Goal: Information Seeking & Learning: Understand process/instructions

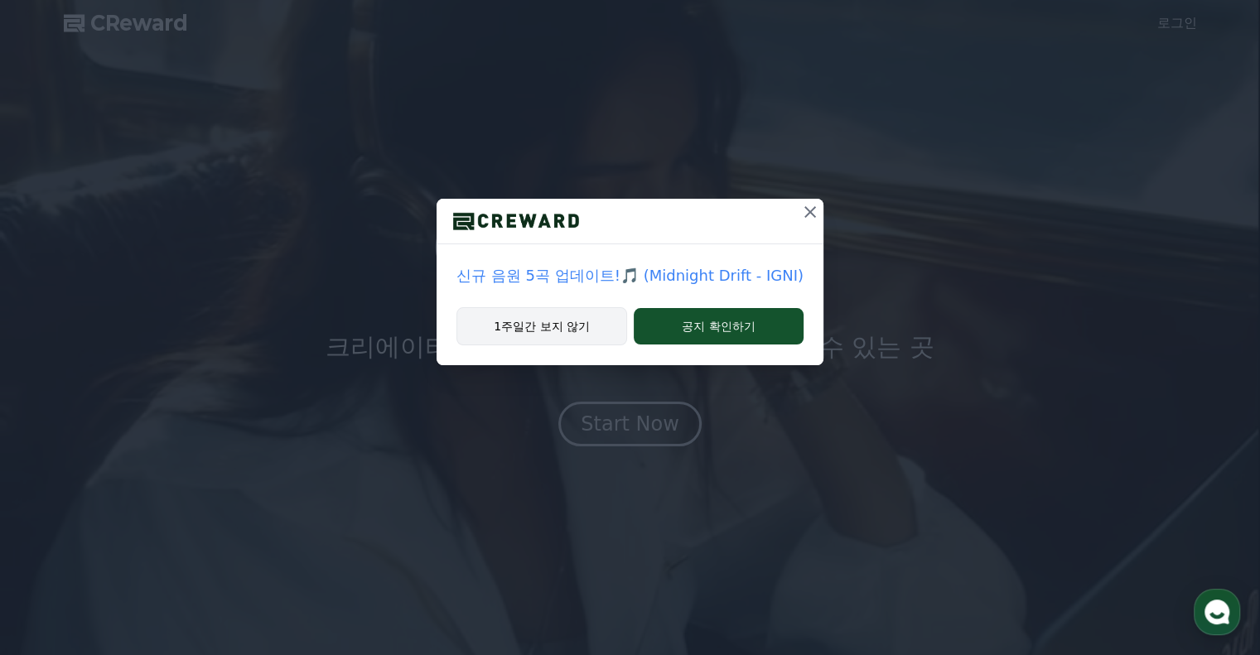
click at [578, 330] on button "1주일간 보지 않기" at bounding box center [541, 326] width 171 height 38
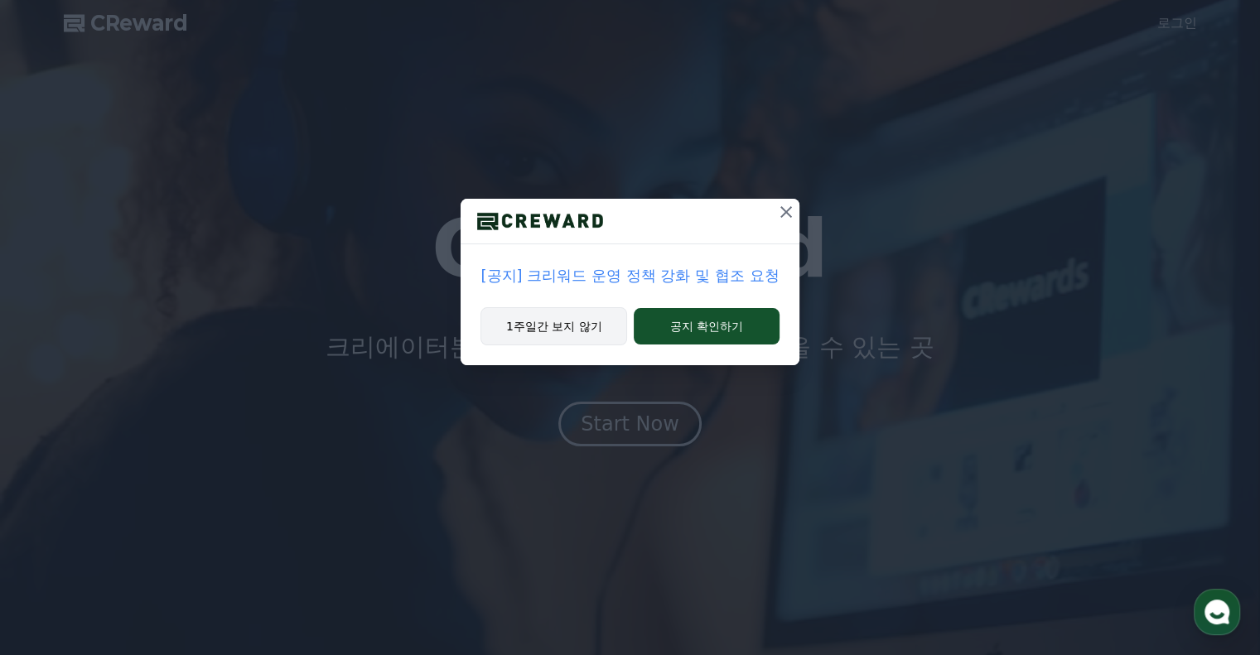
click at [567, 328] on button "1주일간 보지 않기" at bounding box center [553, 326] width 147 height 38
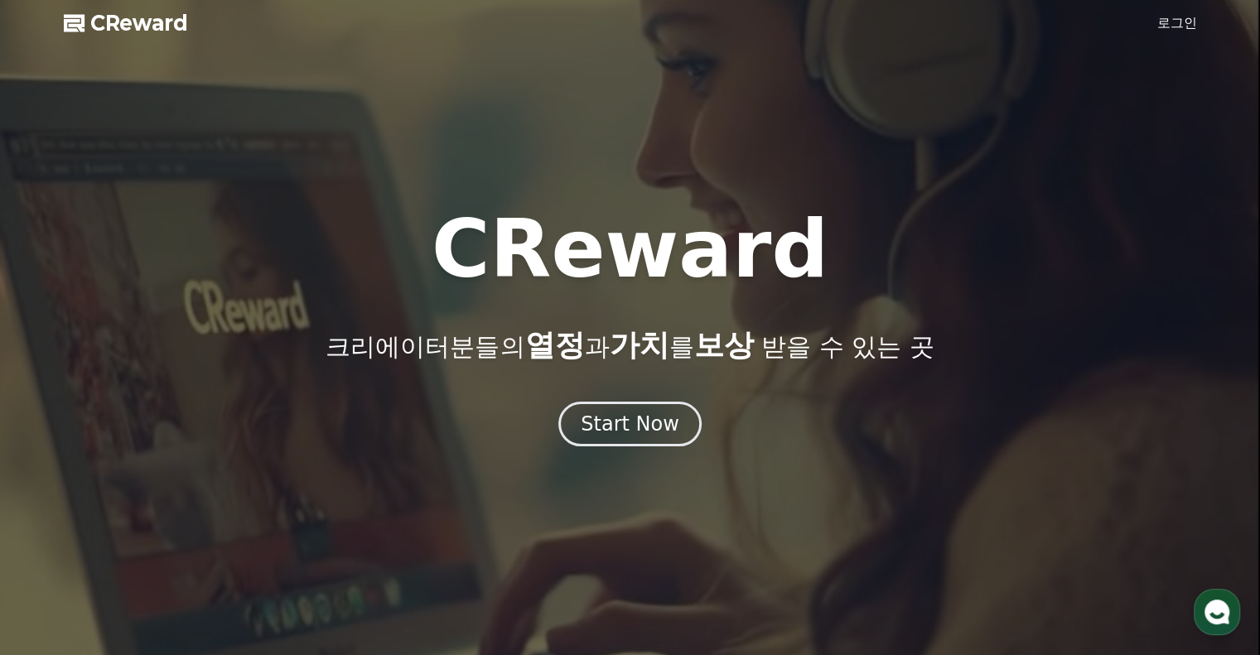
click at [1192, 13] on link "로그인" at bounding box center [1177, 23] width 40 height 20
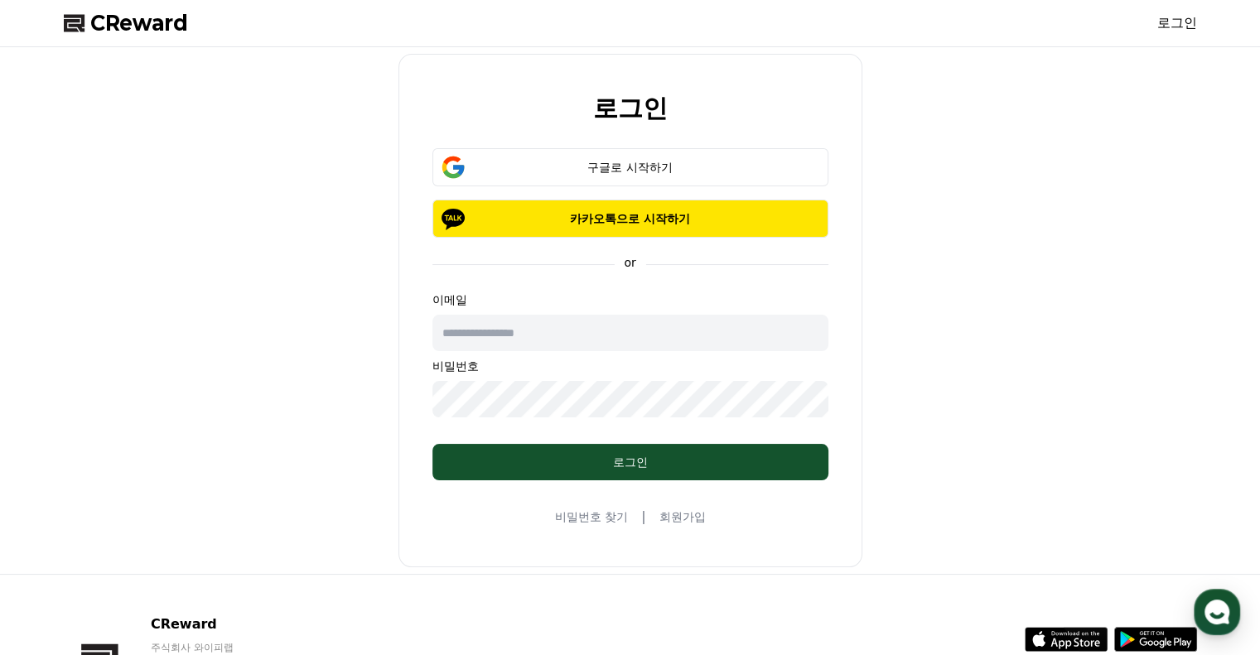
click at [542, 323] on input "text" at bounding box center [630, 333] width 396 height 36
click at [632, 150] on button "구글로 시작하기" at bounding box center [630, 167] width 396 height 38
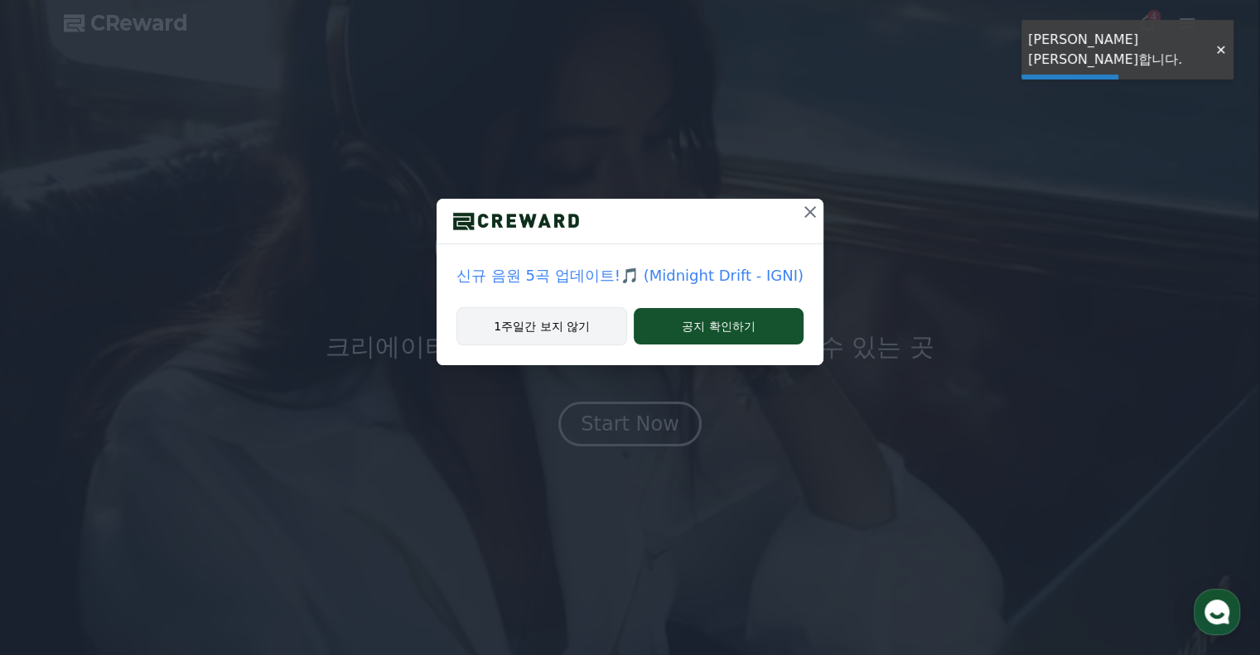
click at [576, 310] on button "1주일간 보지 않기" at bounding box center [541, 326] width 171 height 38
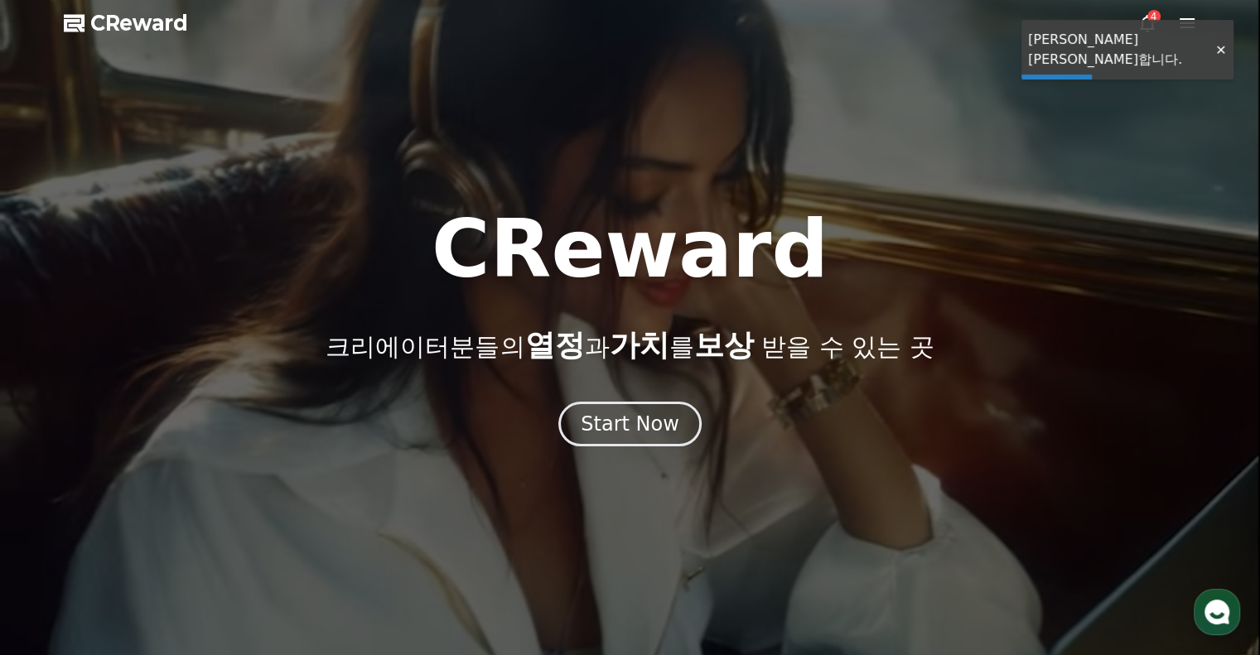
click at [573, 311] on div "CReward 크리에이터분들의 열정 과 가치 를 보상 받을 수 있는 곳" at bounding box center [630, 286] width 1260 height 152
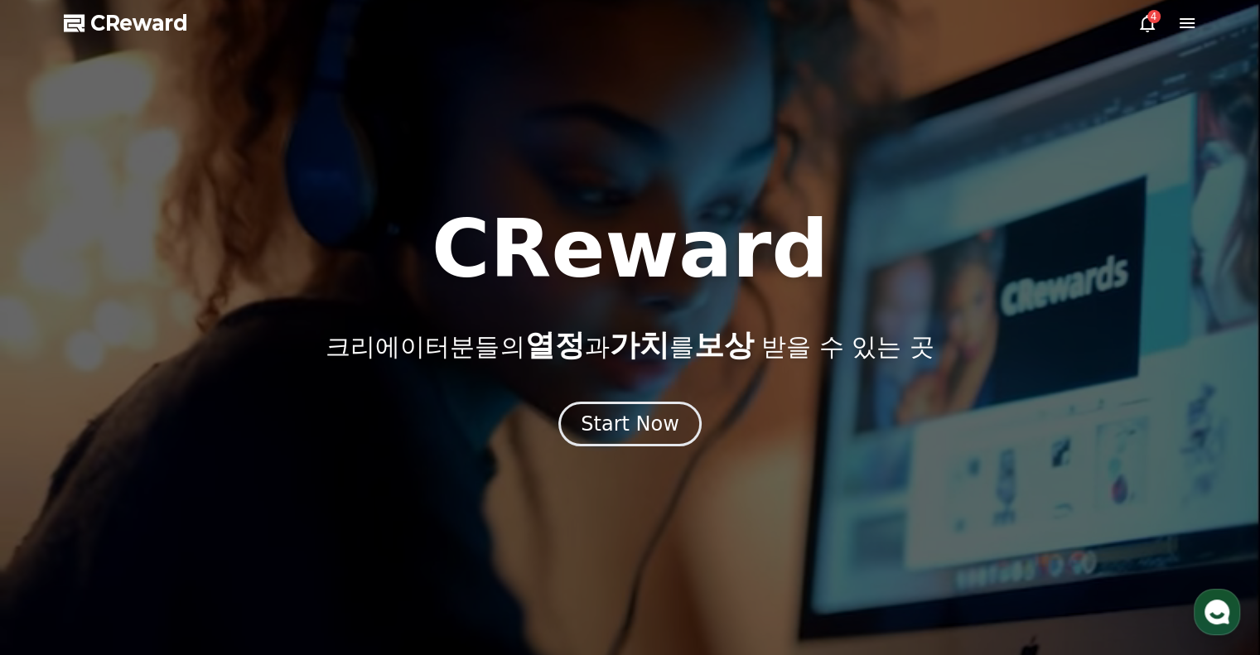
click at [133, 26] on span "CReward" at bounding box center [139, 23] width 98 height 27
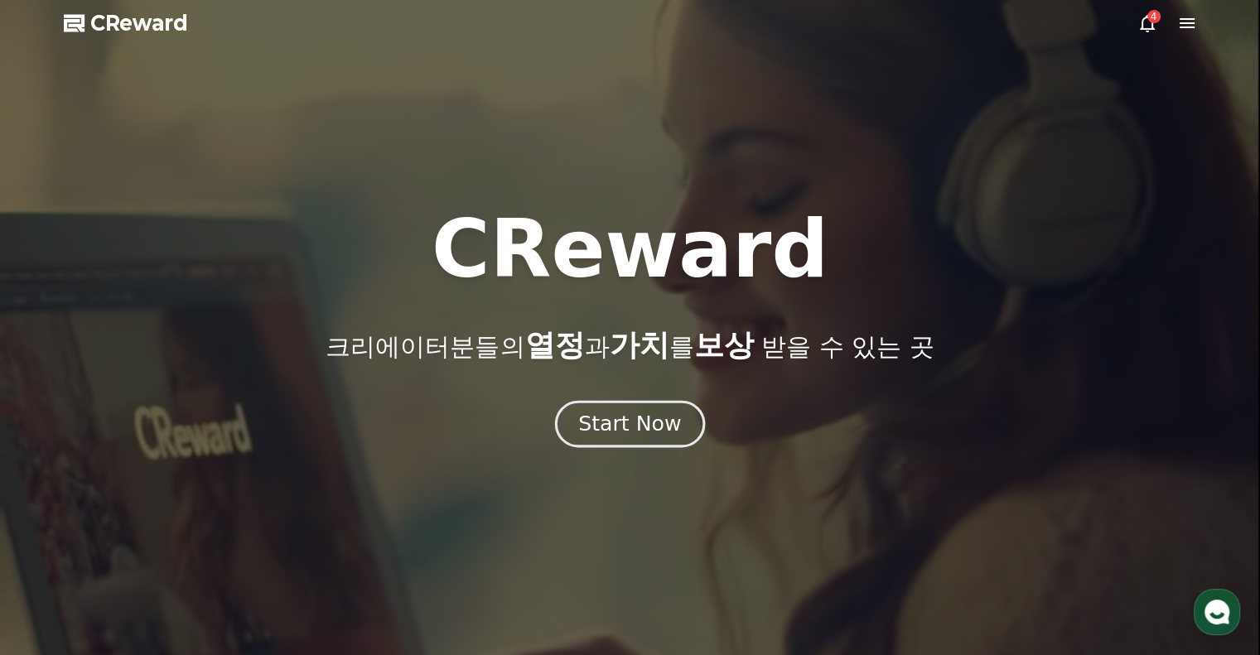
click at [623, 424] on div "Start Now" at bounding box center [629, 424] width 103 height 28
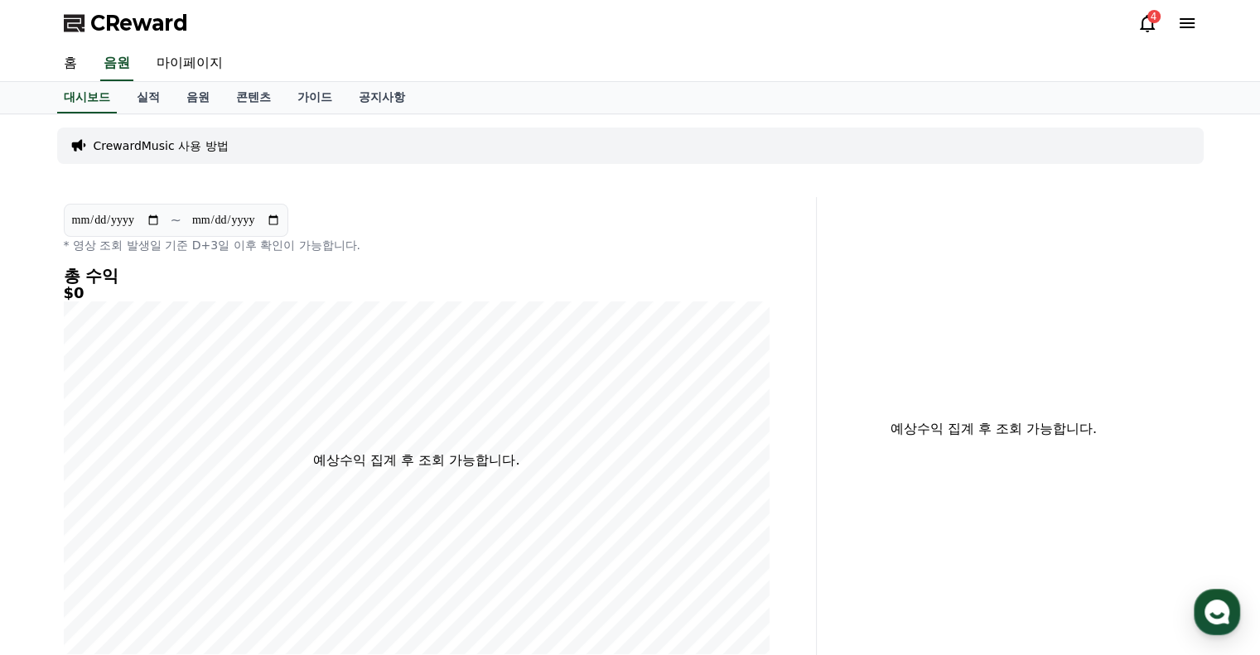
click at [172, 151] on p "CrewardMusic 사용 방법" at bounding box center [161, 145] width 135 height 17
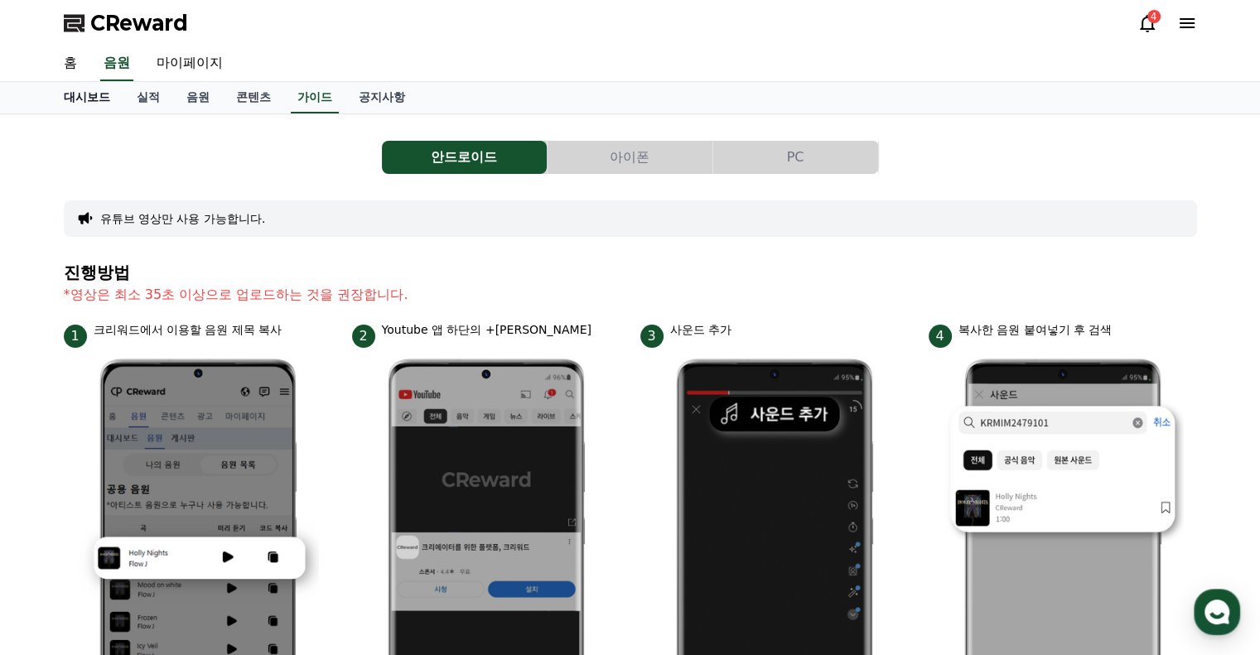
click at [86, 103] on link "대시보드" at bounding box center [87, 97] width 73 height 31
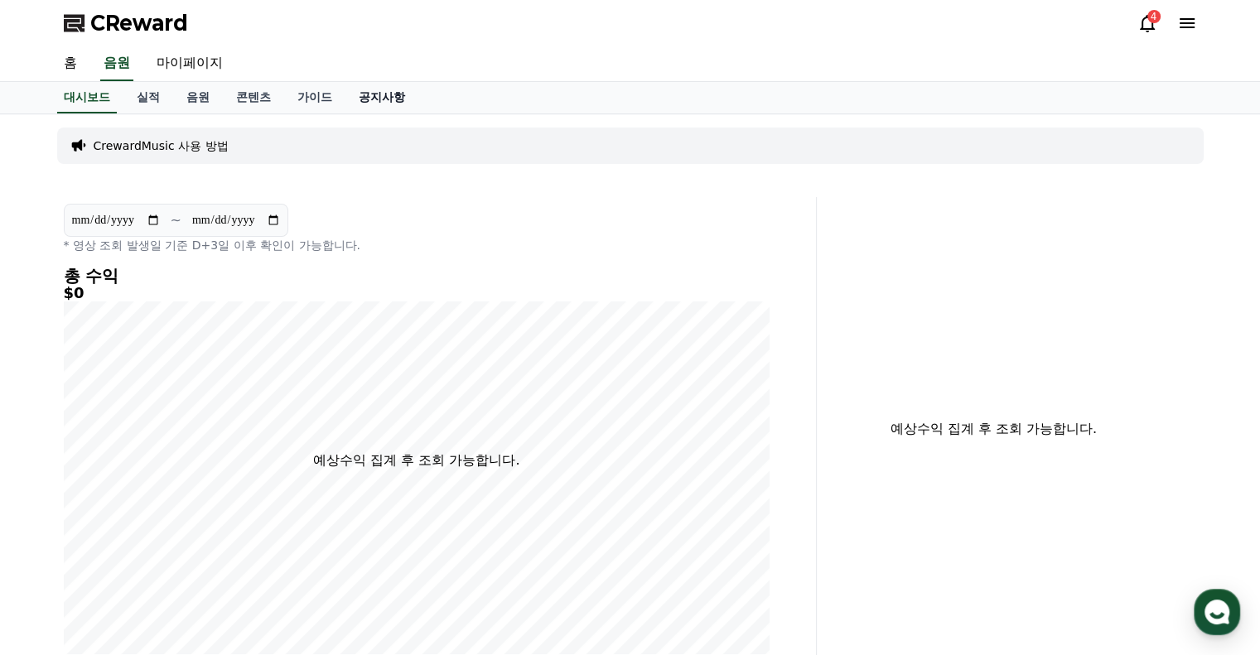
click at [367, 94] on link "공지사항" at bounding box center [381, 97] width 73 height 31
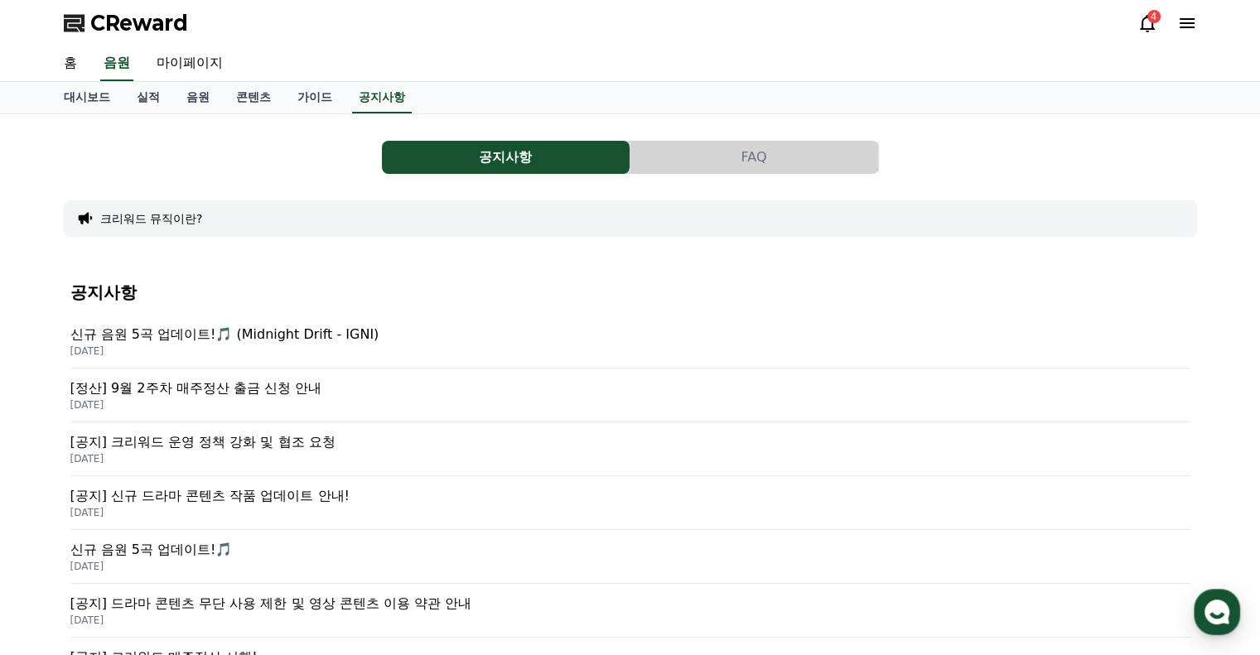
click at [268, 436] on p "[공지] 크리워드 운영 정책 강화 및 협조 요청" at bounding box center [630, 442] width 1120 height 20
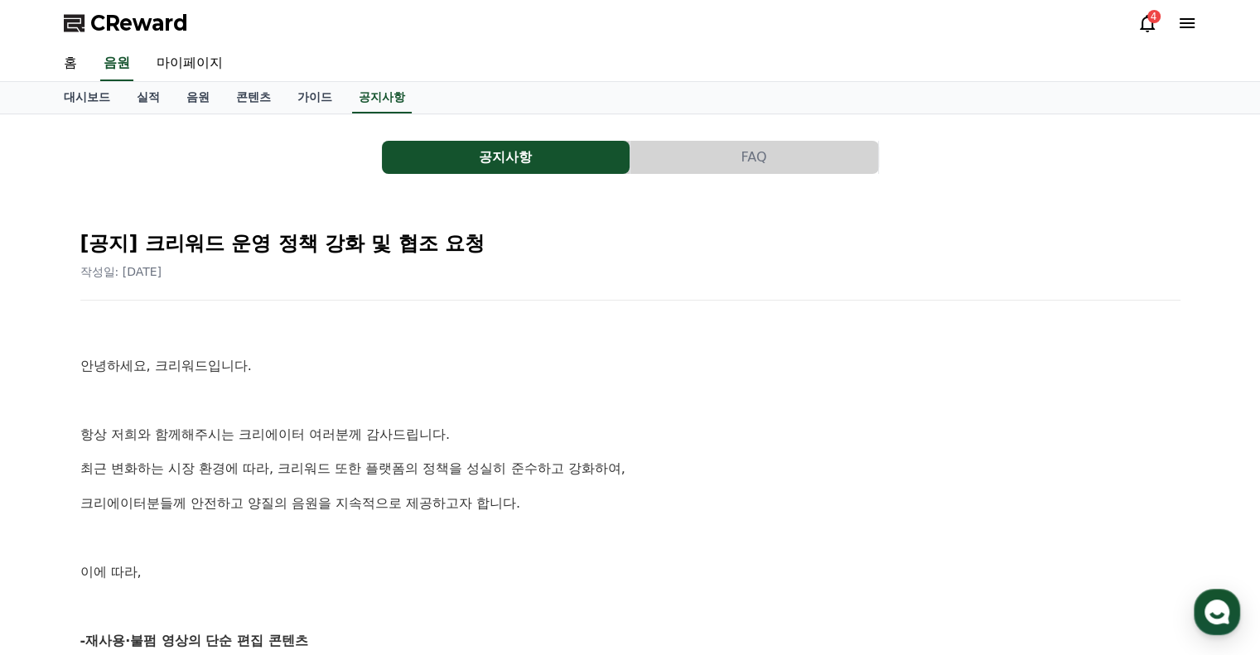
drag, startPoint x: 477, startPoint y: 513, endPoint x: 561, endPoint y: 529, distance: 85.3
click at [561, 529] on p at bounding box center [630, 539] width 1100 height 22
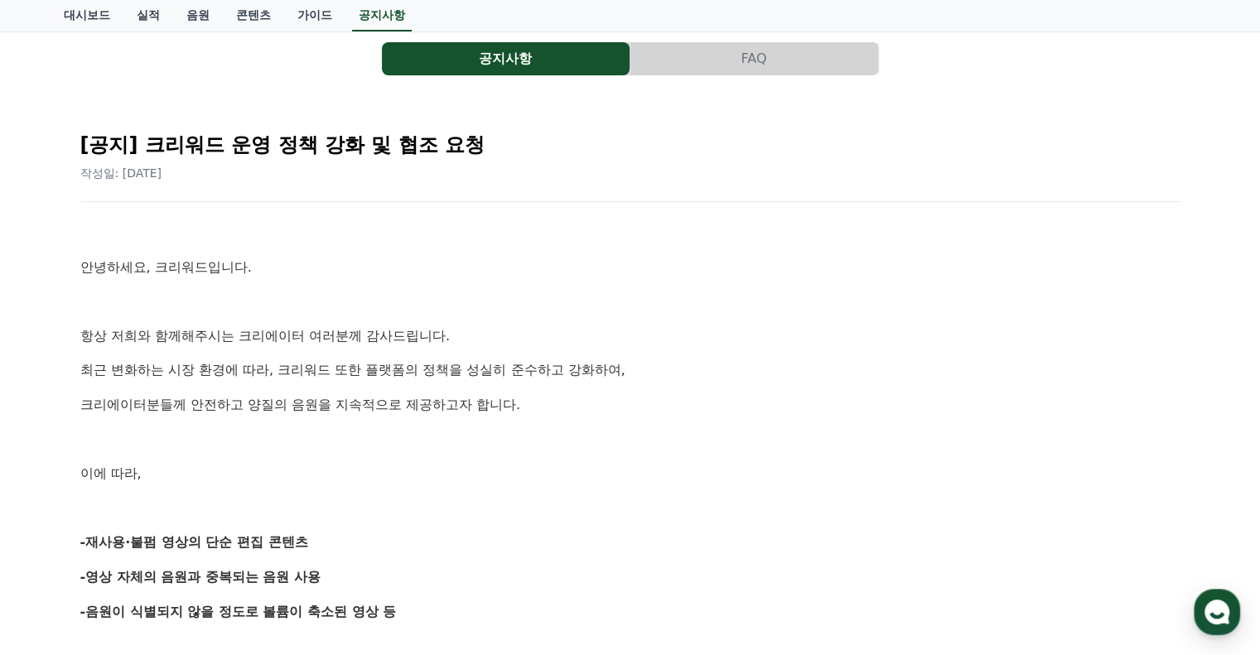
scroll to position [414, 0]
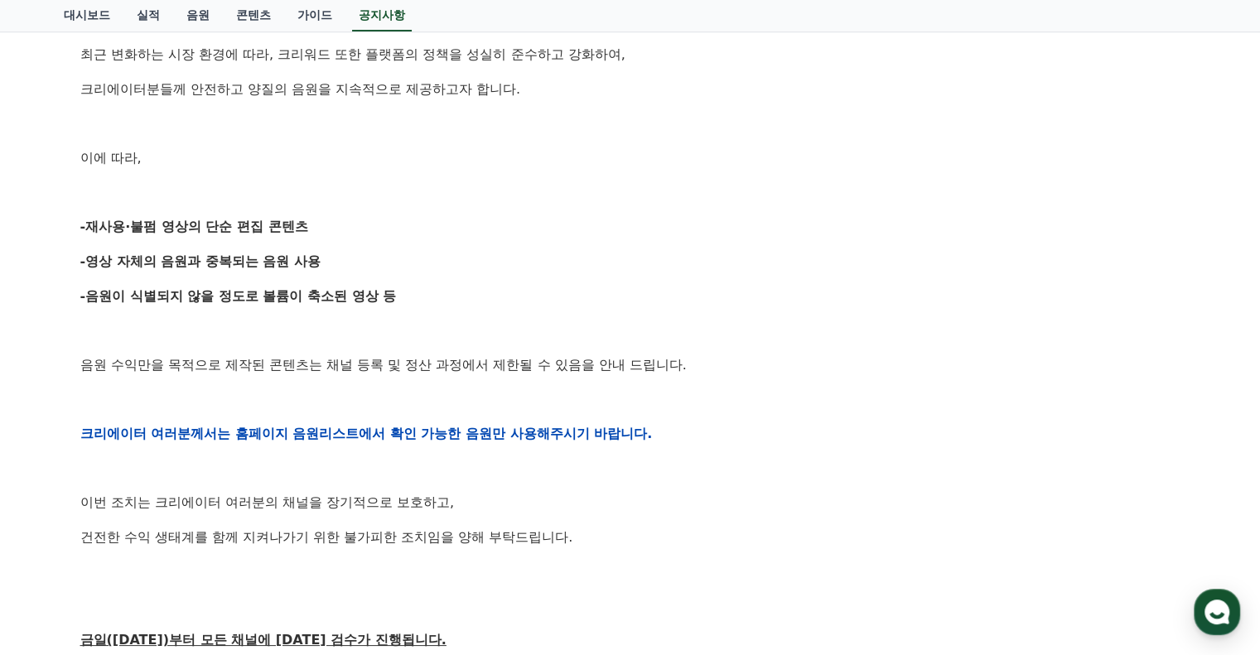
drag, startPoint x: 86, startPoint y: 223, endPoint x: 419, endPoint y: 290, distance: 339.6
click at [419, 290] on div "안녕하세요, 크리워드입니다. 항상 저희와 함께해주시는 크리에이터 여러분께 감사드립니다. 최근 변화하는 시장 환경에 따라, 크리워드 또한 플랫폼…" at bounding box center [630, 433] width 1100 height 1054
click at [421, 292] on p "-음원이 식별되지 않을 정도로 볼륨이 축소된 영상 등" at bounding box center [630, 297] width 1100 height 22
drag, startPoint x: 423, startPoint y: 306, endPoint x: 111, endPoint y: 226, distance: 322.4
click at [125, 229] on div "안녕하세요, 크리워드입니다. 항상 저희와 함께해주시는 크리에이터 여러분께 감사드립니다. 최근 변화하는 시장 환경에 따라, 크리워드 또한 플랫폼…" at bounding box center [630, 433] width 1100 height 1054
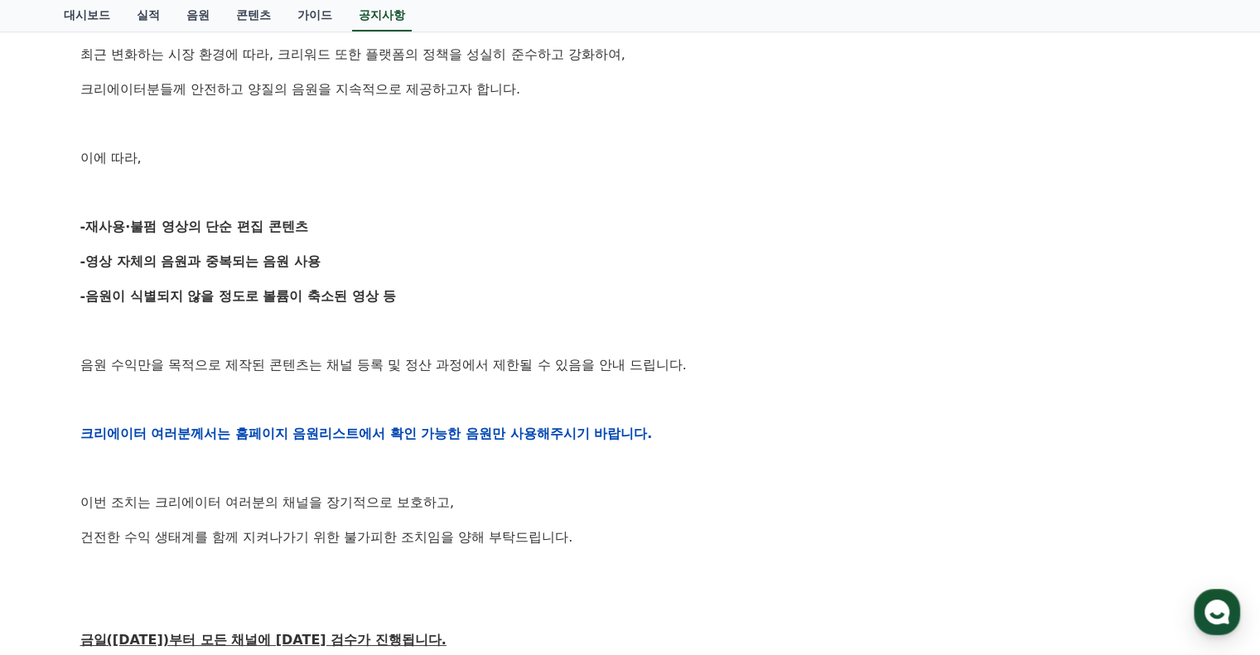
drag, startPoint x: 111, startPoint y: 226, endPoint x: 91, endPoint y: 205, distance: 29.3
click at [107, 224] on strong "-재사용·불펌 영상의 단순 편집 콘텐츠" at bounding box center [194, 227] width 228 height 16
drag, startPoint x: 91, startPoint y: 205, endPoint x: 437, endPoint y: 302, distance: 359.7
click at [437, 302] on div "안녕하세요, 크리워드입니다. 항상 저희와 함께해주시는 크리에이터 여러분께 감사드립니다. 최근 변화하는 시장 환경에 따라, 크리워드 또한 플랫폼…" at bounding box center [630, 433] width 1100 height 1054
click at [438, 302] on p "-음원이 식별되지 않을 정도로 볼륨이 축소된 영상 등" at bounding box center [630, 297] width 1100 height 22
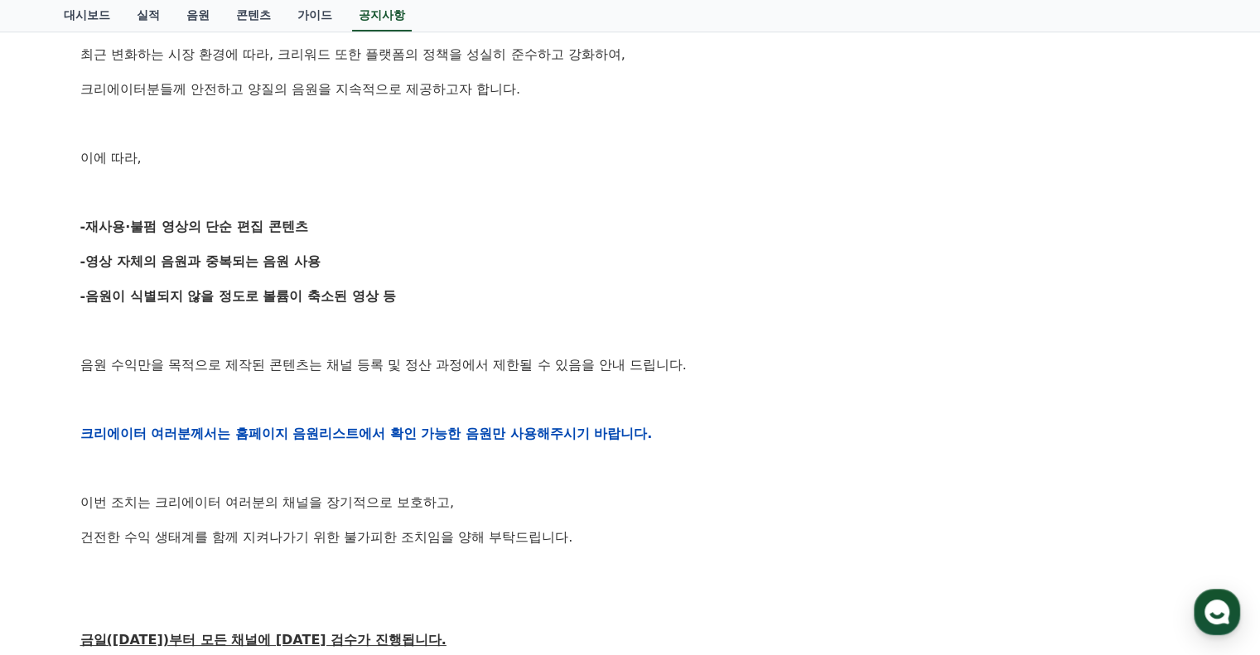
drag, startPoint x: 392, startPoint y: 284, endPoint x: 199, endPoint y: 228, distance: 201.0
click at [203, 230] on div "안녕하세요, 크리워드입니다. 항상 저희와 함께해주시는 크리에이터 여러분께 감사드립니다. 최근 변화하는 시장 환경에 따라, 크리워드 또한 플랫폼…" at bounding box center [630, 433] width 1100 height 1054
click at [189, 221] on strong "-재사용·불펌 영상의 단순 편집 콘텐츠" at bounding box center [194, 227] width 228 height 16
drag, startPoint x: 242, startPoint y: 237, endPoint x: 513, endPoint y: 329, distance: 286.8
click at [472, 318] on div "안녕하세요, 크리워드입니다. 항상 저희와 함께해주시는 크리에이터 여러분께 감사드립니다. 최근 변화하는 시장 환경에 따라, 크리워드 또한 플랫폼…" at bounding box center [630, 433] width 1100 height 1054
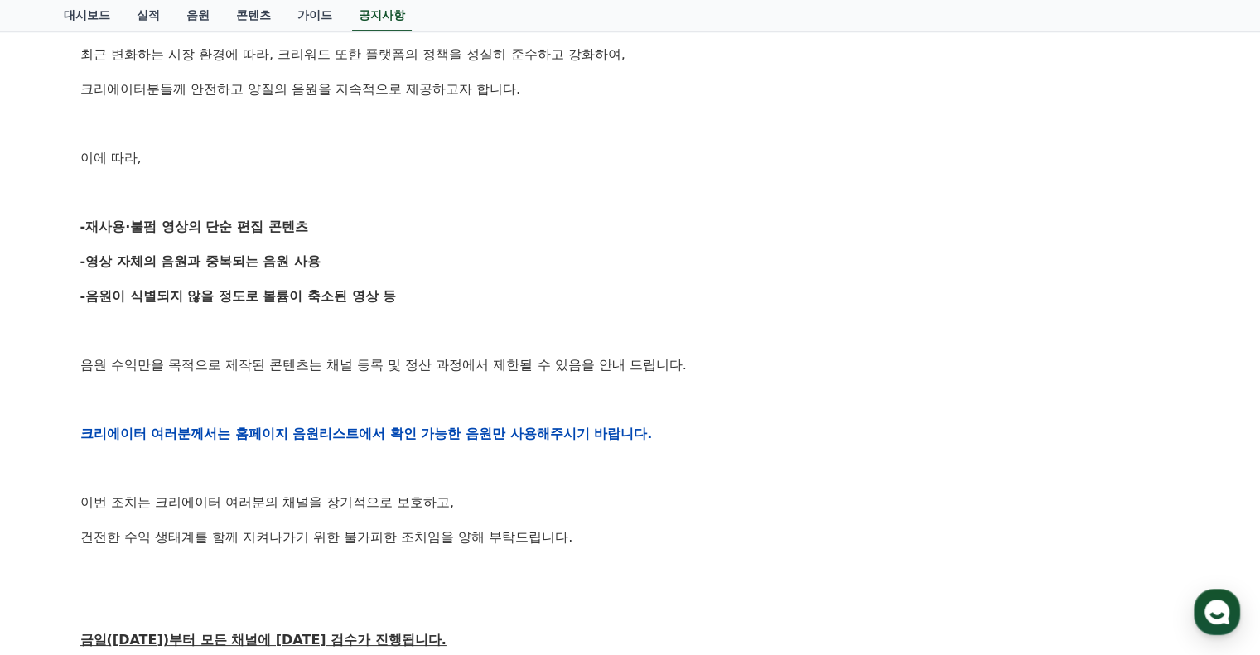
click at [513, 329] on p at bounding box center [630, 331] width 1100 height 22
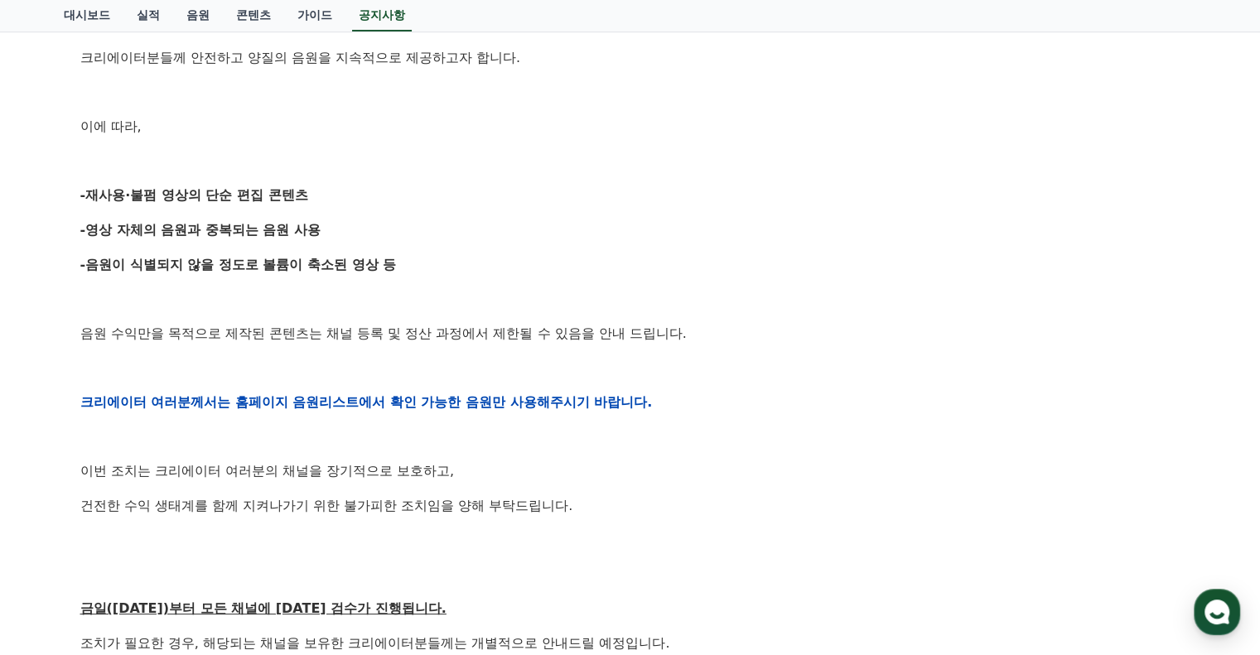
scroll to position [663, 0]
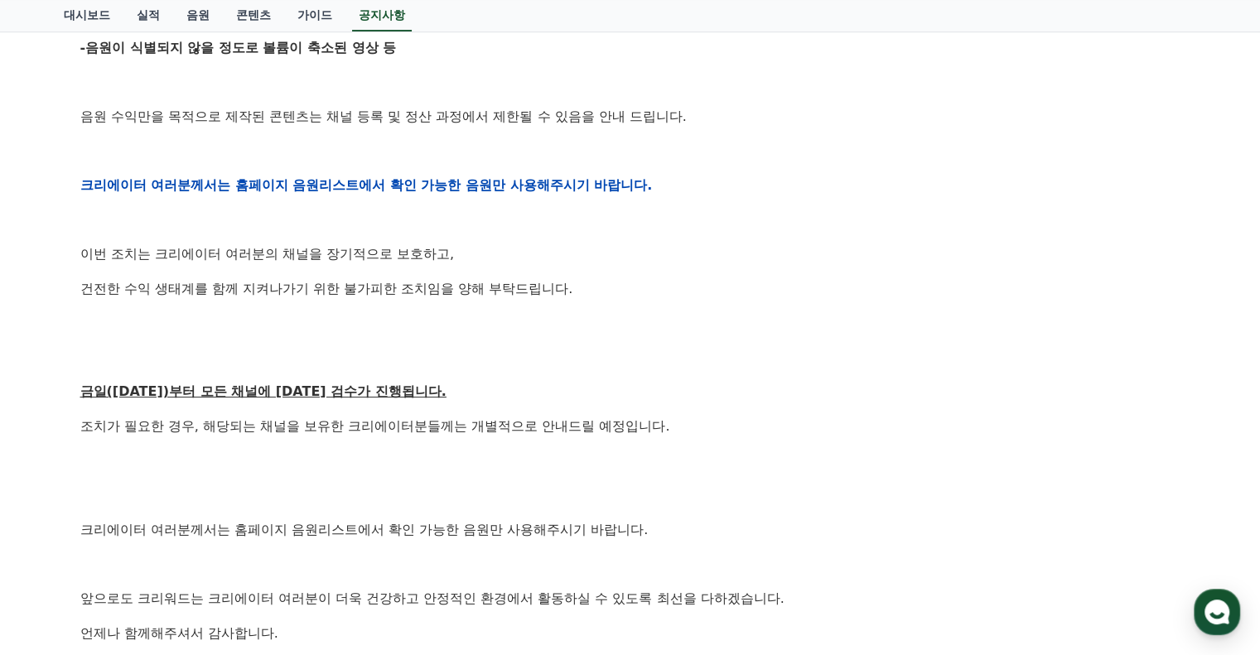
drag, startPoint x: 590, startPoint y: 459, endPoint x: 629, endPoint y: 459, distance: 38.1
click at [605, 459] on div "안녕하세요, 크리워드입니다. 항상 저희와 함께해주시는 크리에이터 여러분께 감사드립니다. 최근 변화하는 시장 환경에 따라, 크리워드 또한 플랫폼…" at bounding box center [630, 185] width 1100 height 1054
click at [629, 459] on p at bounding box center [630, 462] width 1100 height 22
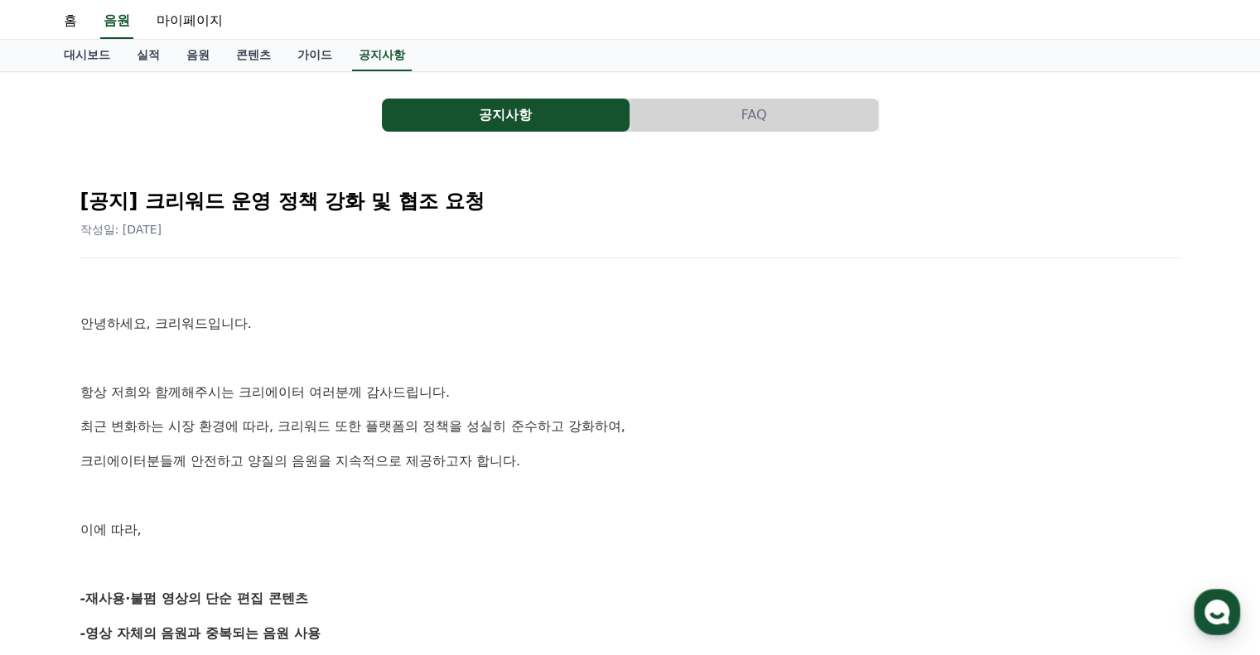
scroll to position [0, 0]
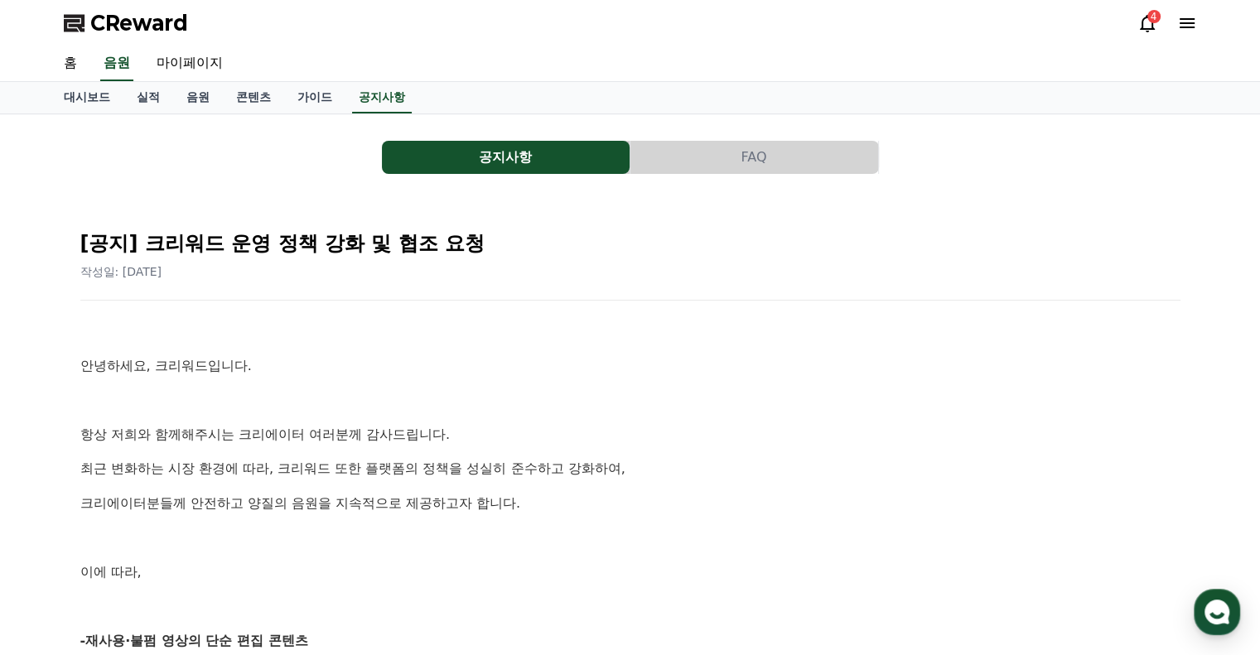
click at [1141, 22] on icon at bounding box center [1147, 23] width 15 height 17
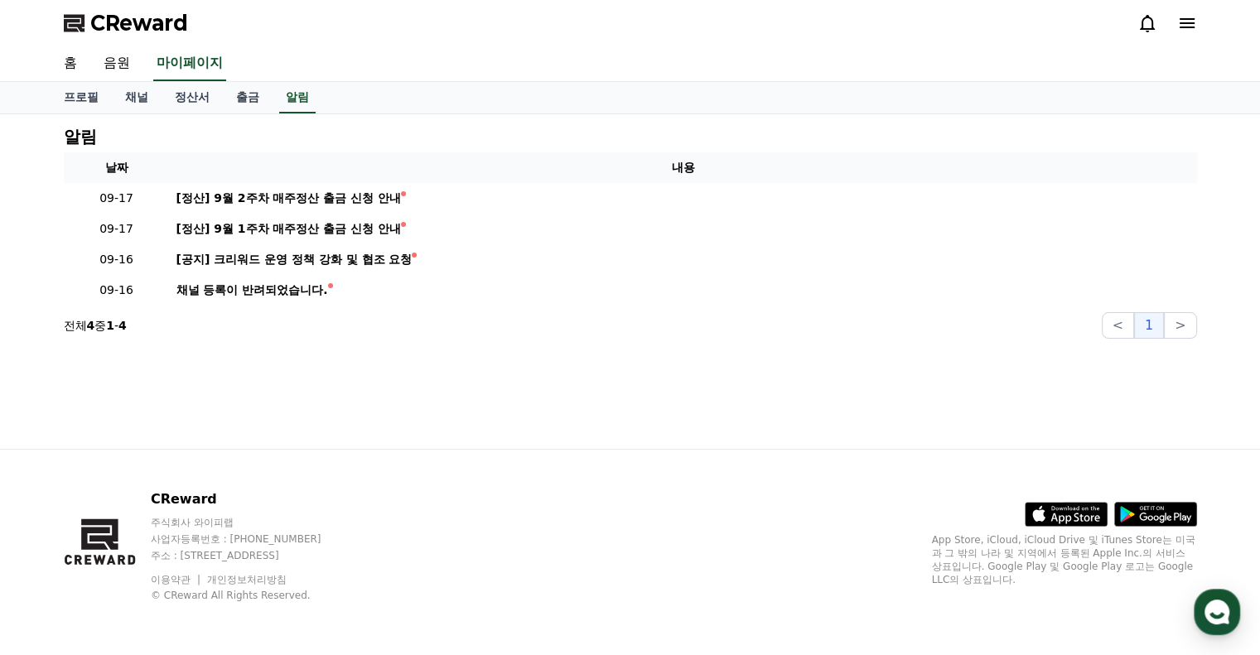
click at [1179, 20] on icon at bounding box center [1187, 23] width 20 height 20
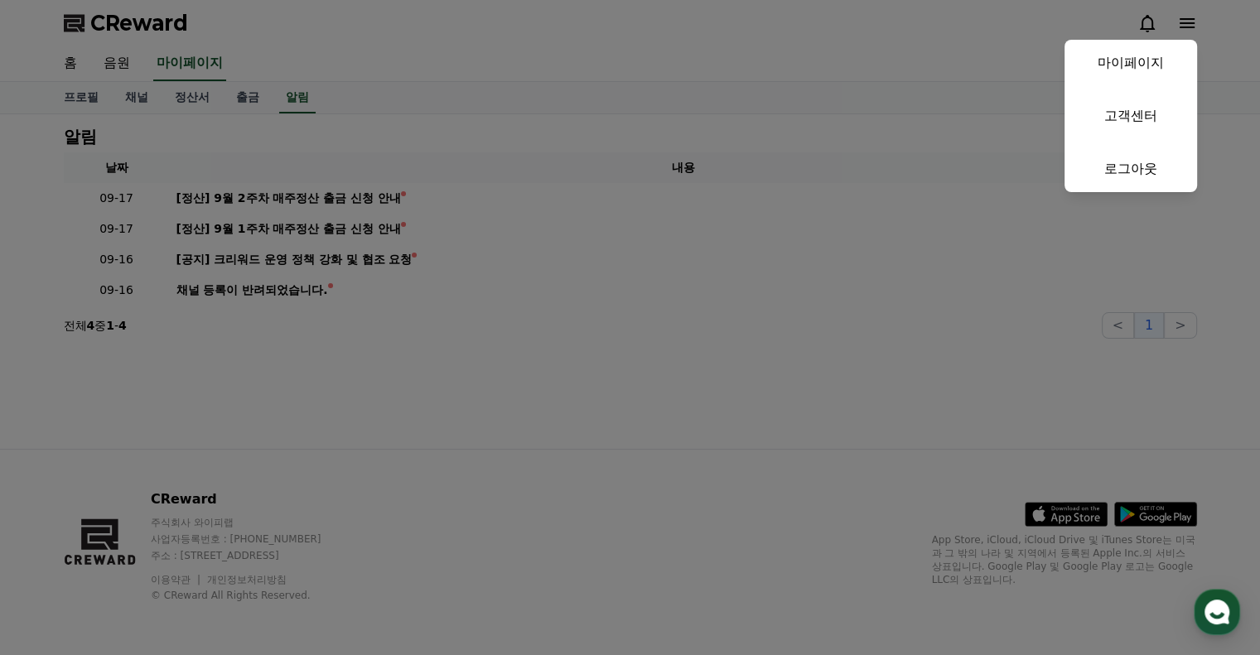
click at [1160, 20] on button "close" at bounding box center [630, 327] width 1260 height 655
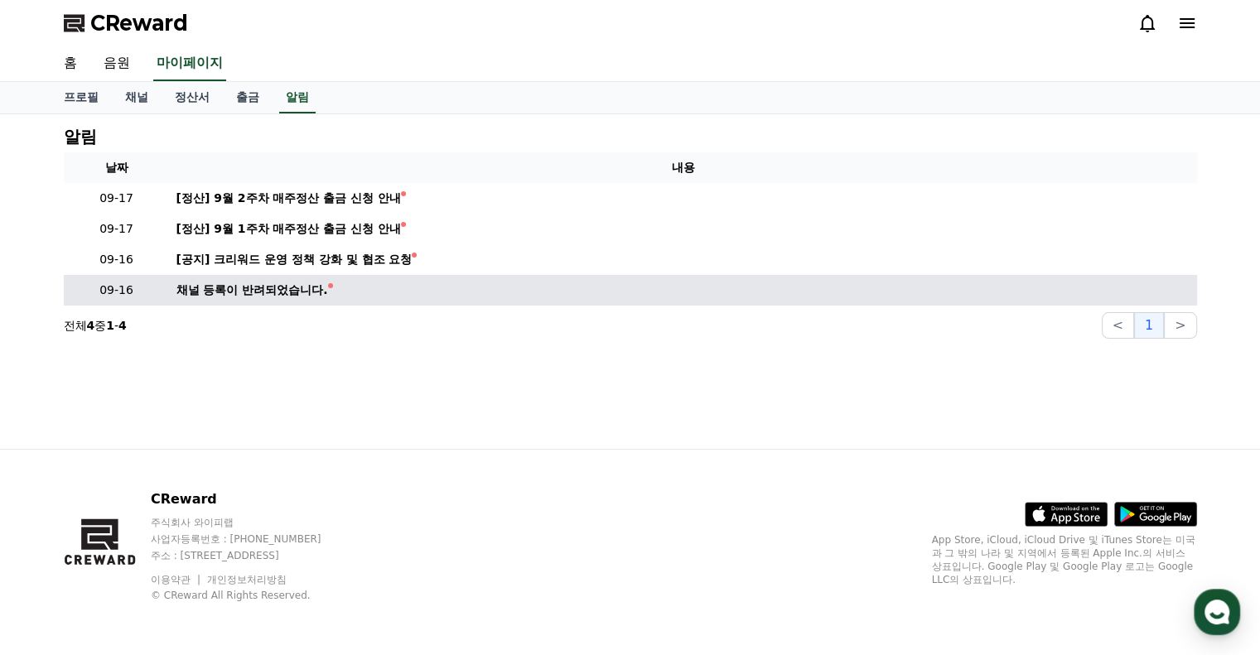
click at [278, 296] on div "채널 등록이 반려되었습니다." at bounding box center [252, 290] width 152 height 17
click at [173, 284] on td "채널 등록이 반려되었습니다." at bounding box center [683, 290] width 1027 height 31
click at [111, 295] on p "09-16" at bounding box center [116, 290] width 93 height 17
click at [331, 287] on tr "09-16 채널 등록이 반려되었습니다." at bounding box center [630, 290] width 1133 height 31
click at [331, 287] on td "채널 등록이 반려되었습니다." at bounding box center [683, 290] width 1027 height 31
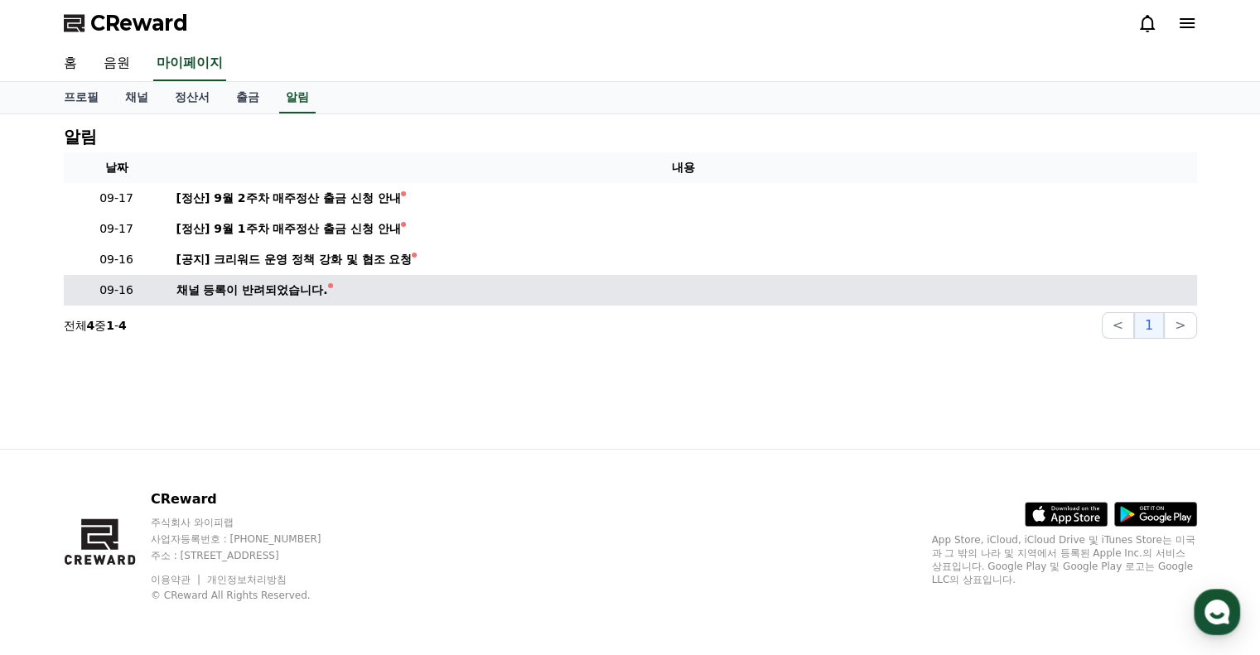
click at [306, 290] on div "채널 등록이 반려되었습니다." at bounding box center [252, 290] width 152 height 17
click at [198, 283] on div "채널 등록이 반려되었습니다." at bounding box center [252, 290] width 152 height 17
drag, startPoint x: 164, startPoint y: 290, endPoint x: 402, endPoint y: 281, distance: 238.7
click at [394, 282] on tr "09-16 채널 등록이 반려되었습니다." at bounding box center [630, 290] width 1133 height 31
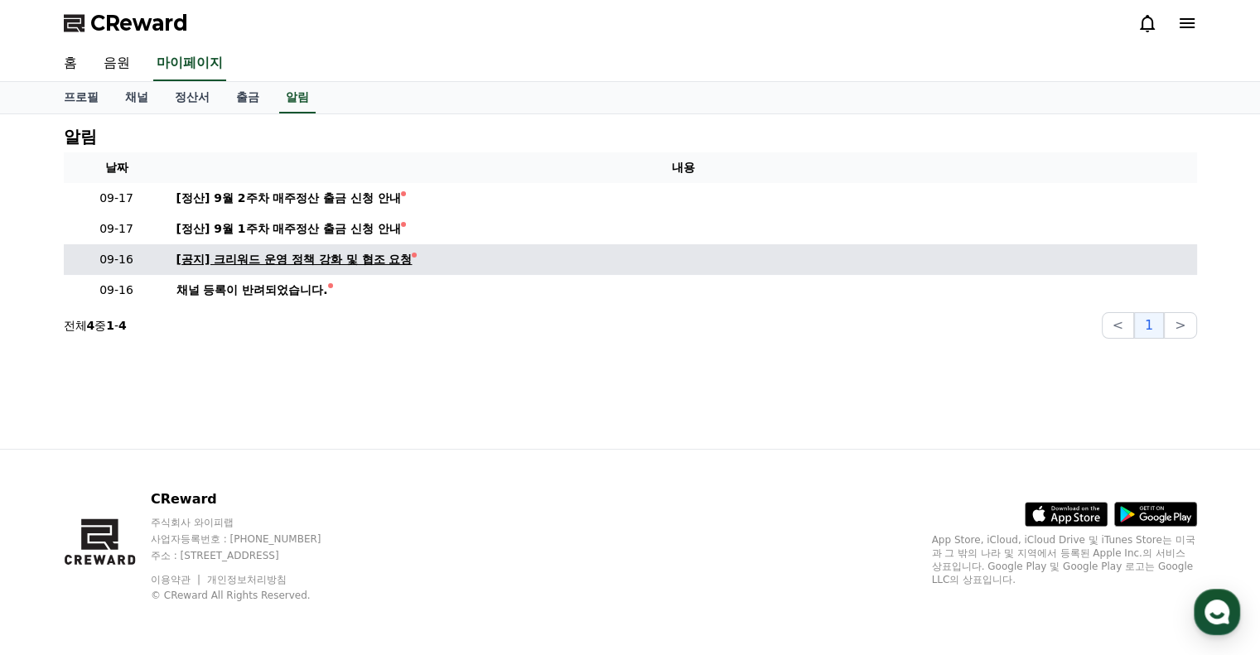
click at [393, 254] on div "[공지] 크리워드 운영 정책 강화 및 협조 요청" at bounding box center [294, 259] width 236 height 17
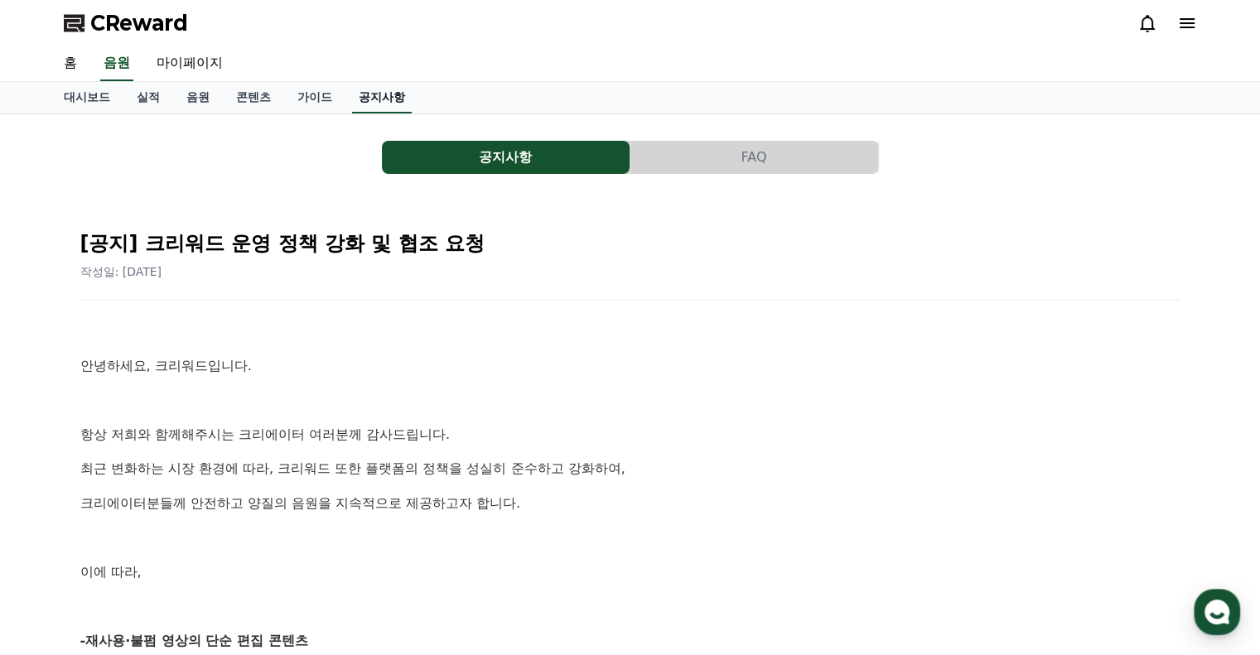
click at [388, 92] on link "공지사항" at bounding box center [382, 97] width 60 height 31
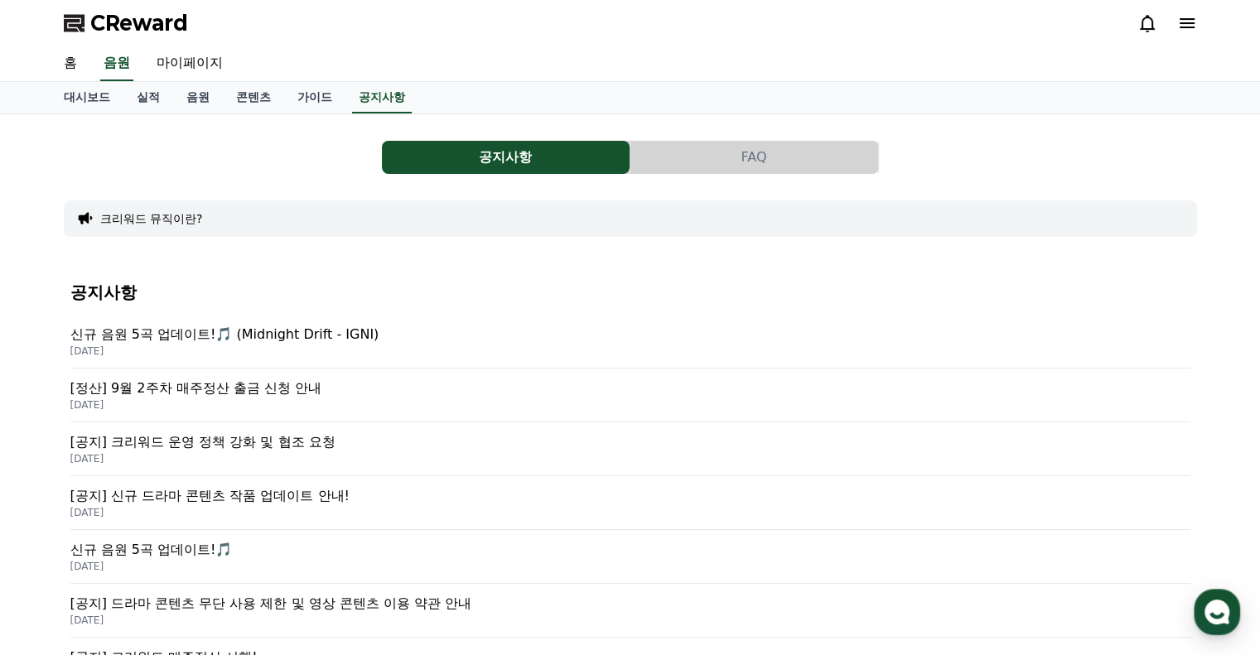
click at [767, 148] on button "FAQ" at bounding box center [754, 157] width 248 height 33
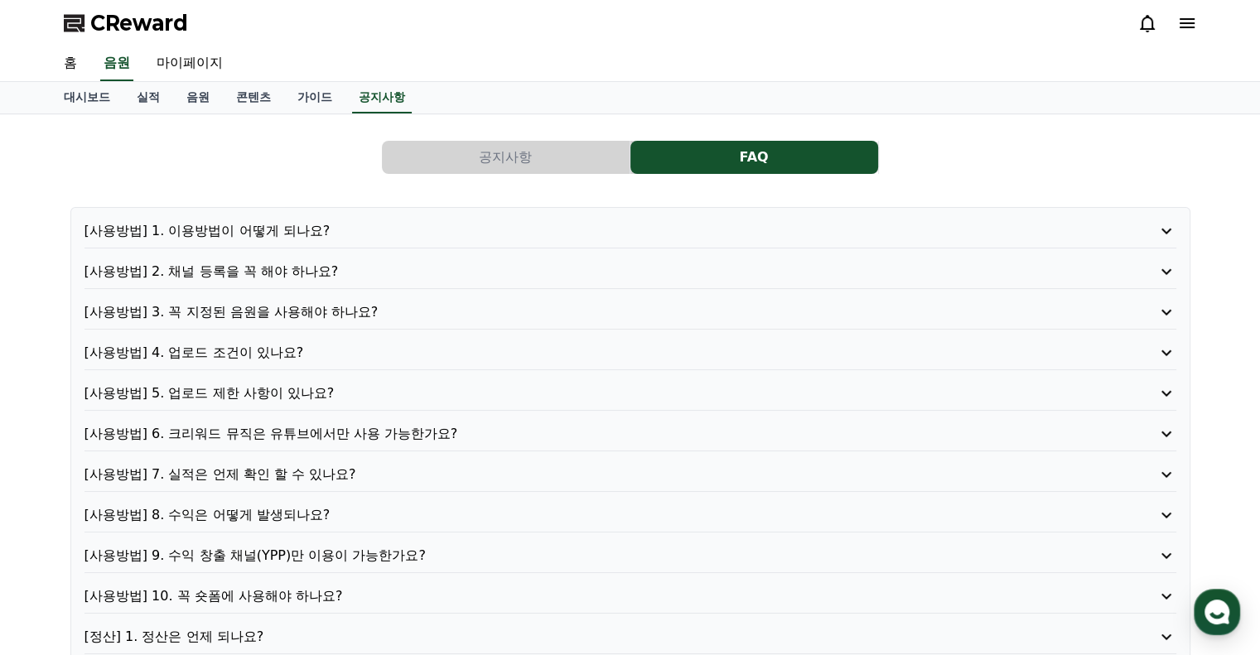
click at [625, 155] on button "공지사항" at bounding box center [506, 157] width 248 height 33
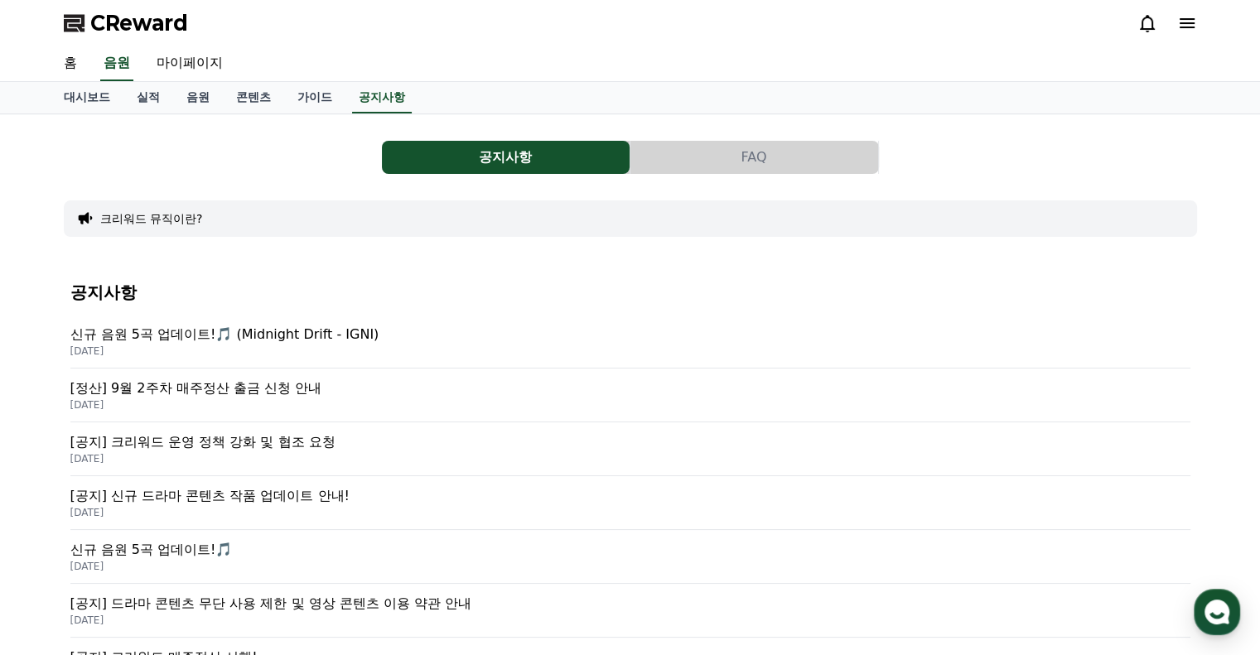
click at [1186, 22] on icon at bounding box center [1186, 23] width 15 height 10
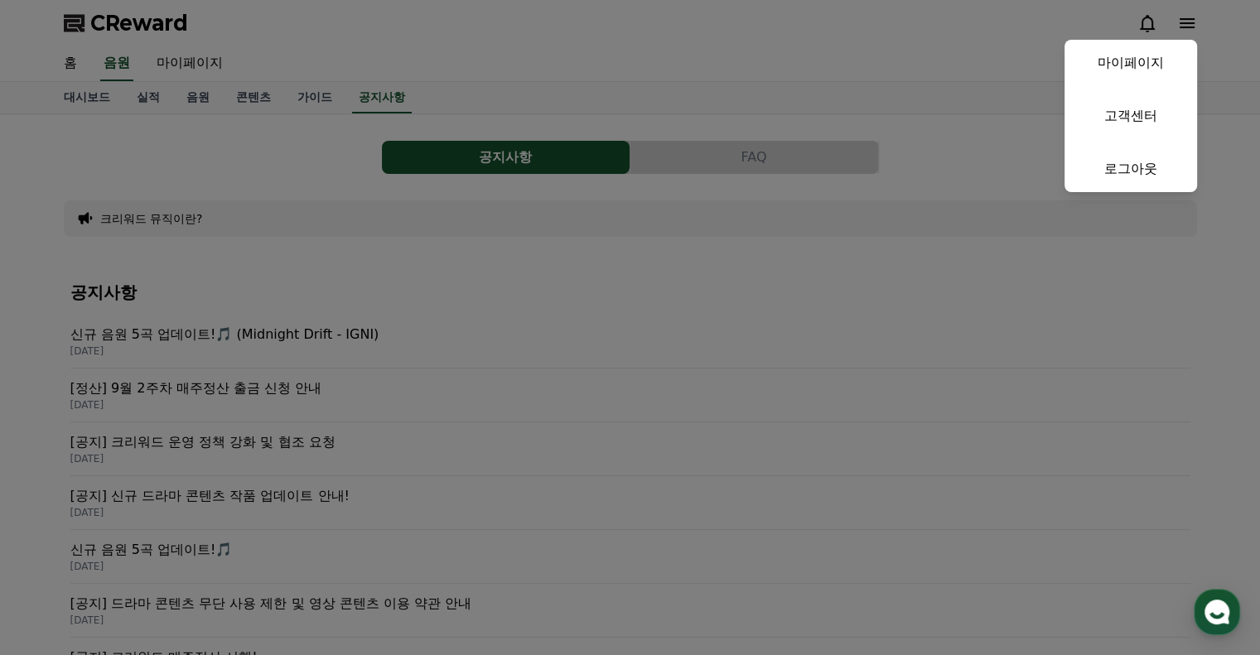
click at [1136, 19] on button "close" at bounding box center [630, 327] width 1260 height 655
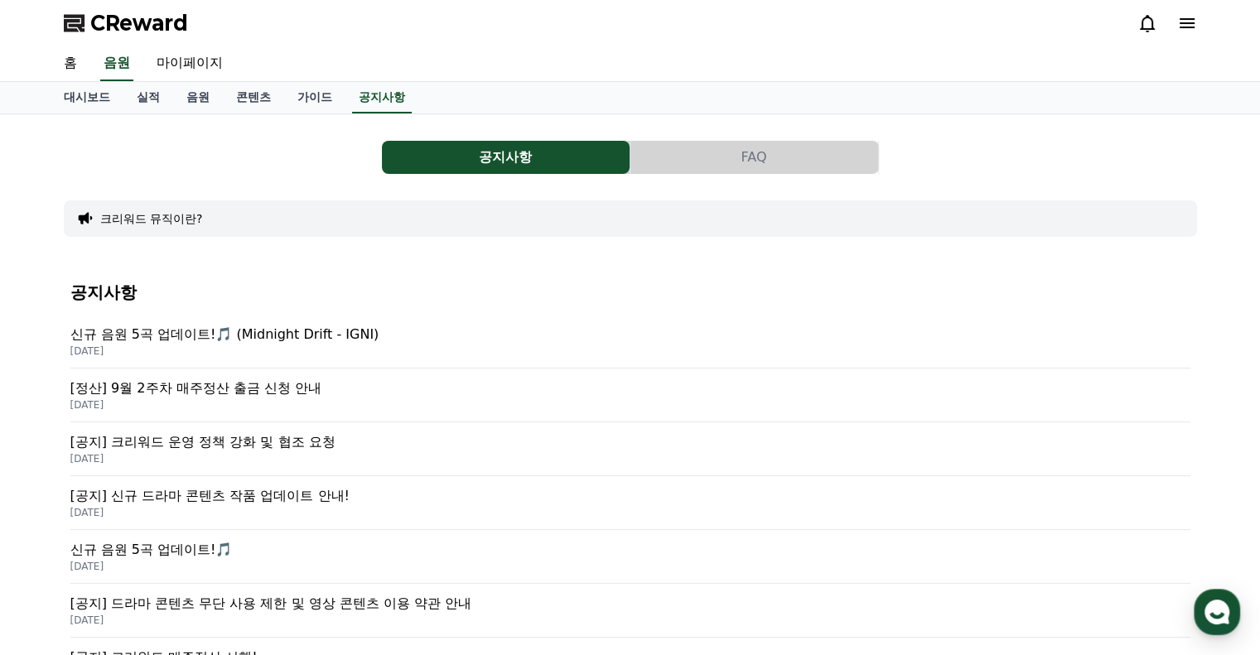
click at [1200, 17] on div "CReward" at bounding box center [630, 23] width 1159 height 46
click at [1171, 26] on div at bounding box center [1167, 23] width 60 height 20
click at [1194, 15] on icon at bounding box center [1187, 23] width 20 height 20
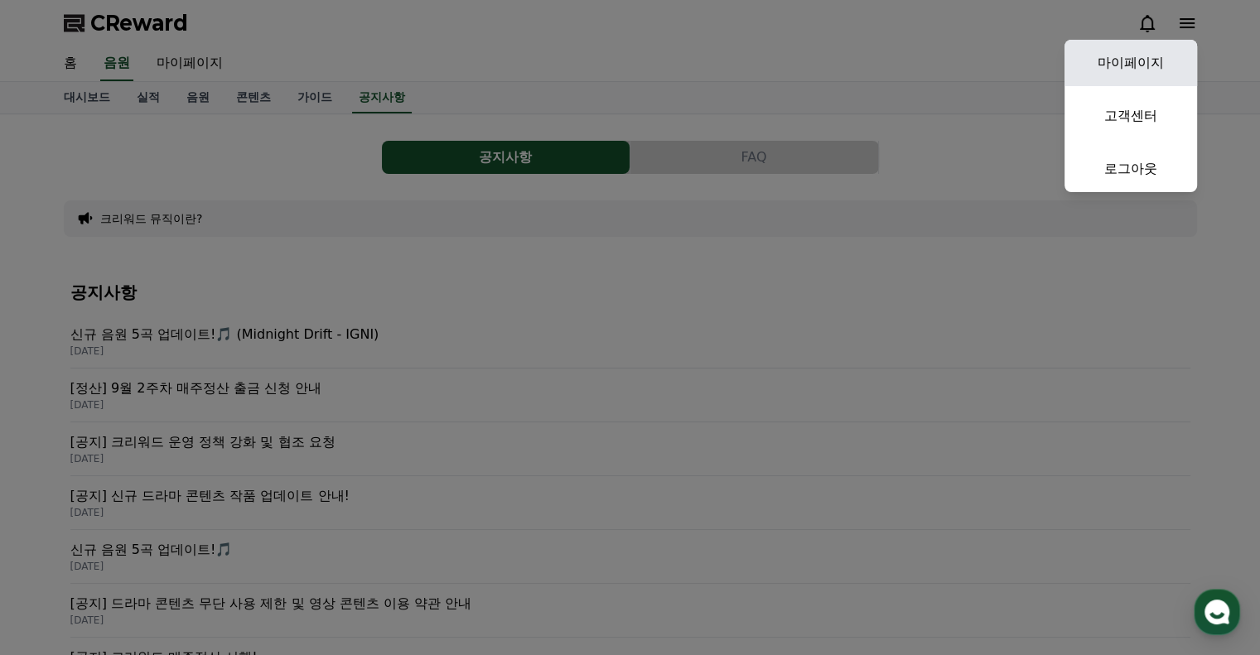
click at [1169, 60] on link "마이페이지" at bounding box center [1130, 63] width 133 height 46
select select "**********"
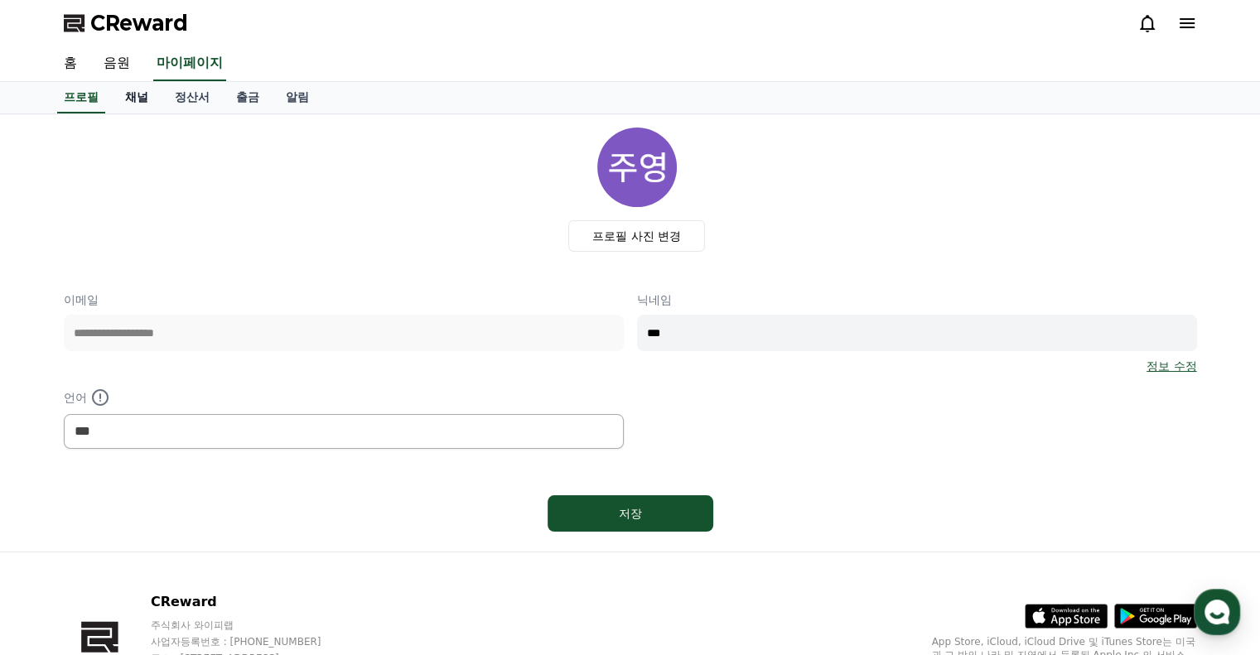
click at [125, 94] on link "채널" at bounding box center [137, 97] width 50 height 31
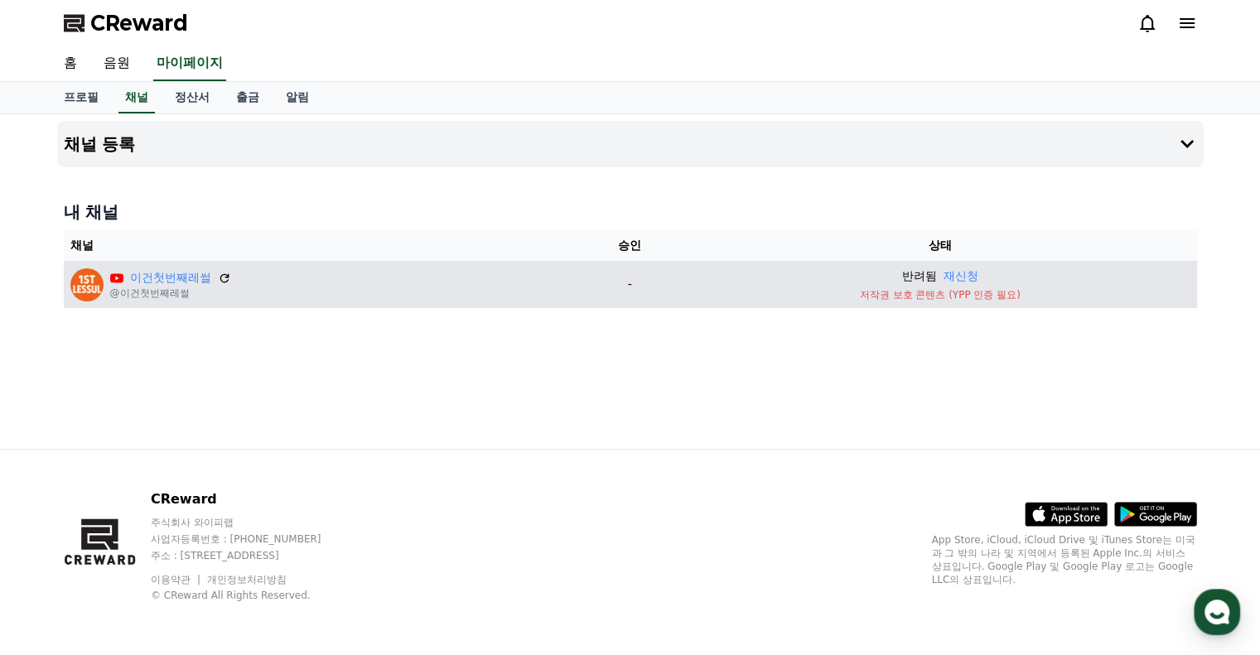
drag, startPoint x: 863, startPoint y: 297, endPoint x: 1044, endPoint y: 301, distance: 181.4
click at [1044, 301] on td "반려됨 재신청 저작권 보호 콘텐츠 (YPP 인증 필요)" at bounding box center [939, 284] width 513 height 47
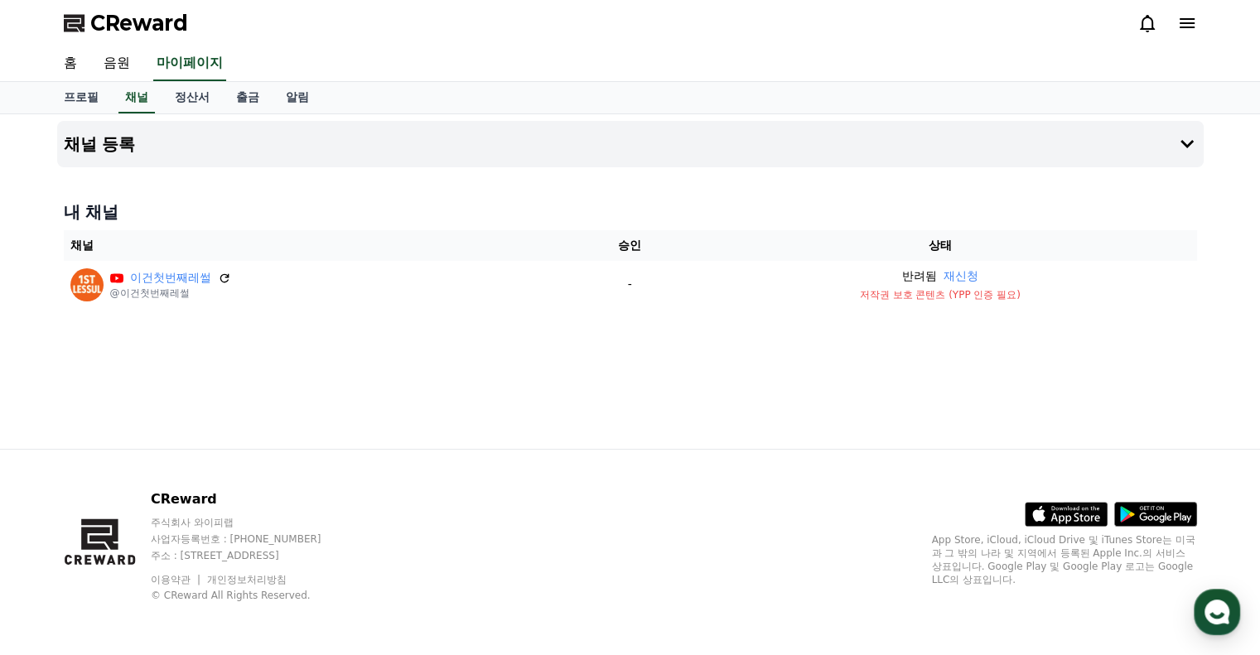
click at [1034, 318] on div "채널 등록 내 채널 채널 승인 상태 이건첫번째레썰 @이건첫번째레썰 - 반려됨 재신청 저작권 보호 콘텐츠 (YPP 인증 필요)" at bounding box center [630, 281] width 1159 height 335
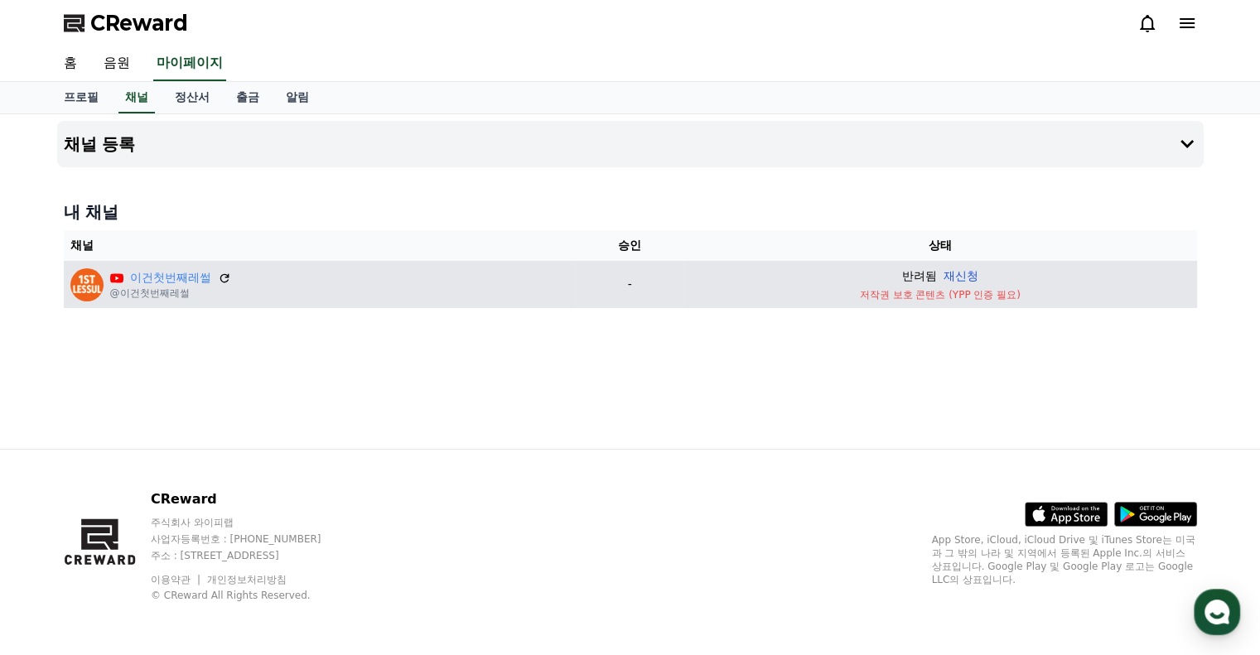
click at [944, 282] on button "재신청" at bounding box center [960, 276] width 35 height 17
drag, startPoint x: 616, startPoint y: 282, endPoint x: 677, endPoint y: 291, distance: 61.1
click at [677, 291] on p "-" at bounding box center [629, 284] width 94 height 17
drag, startPoint x: 951, startPoint y: 292, endPoint x: 1044, endPoint y: 292, distance: 92.8
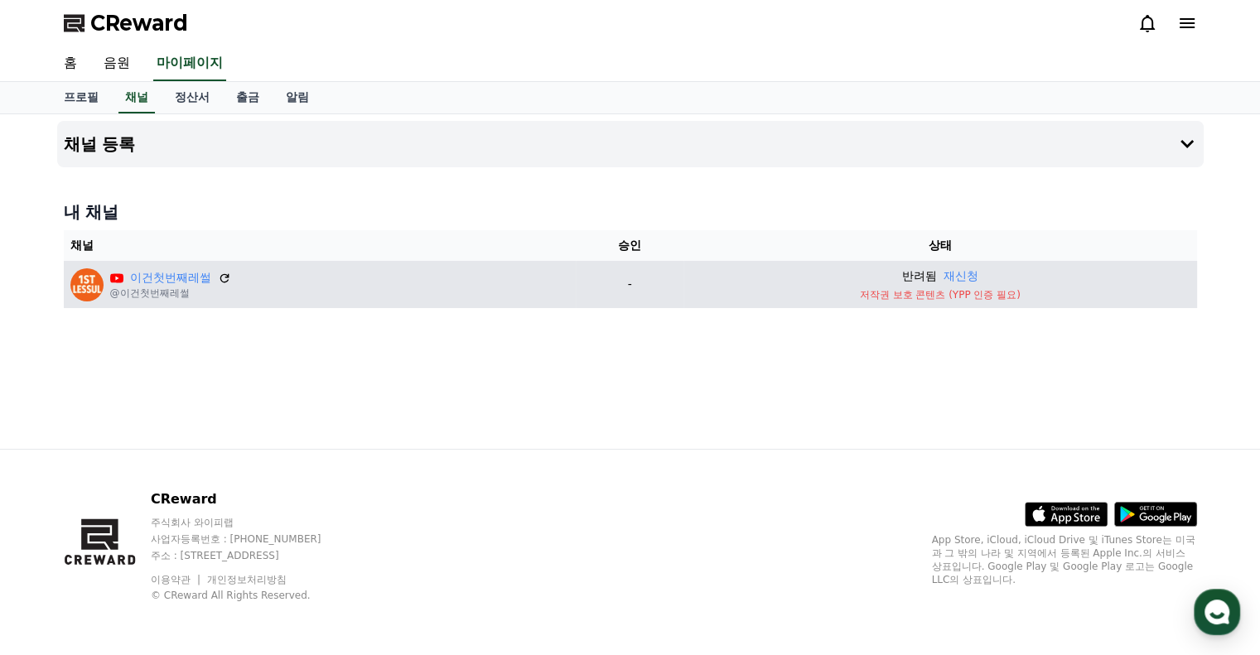
click at [1044, 292] on p "저작권 보호 콘텐츠 (YPP 인증 필요)" at bounding box center [940, 294] width 500 height 13
click at [960, 272] on button "재신청" at bounding box center [960, 276] width 35 height 17
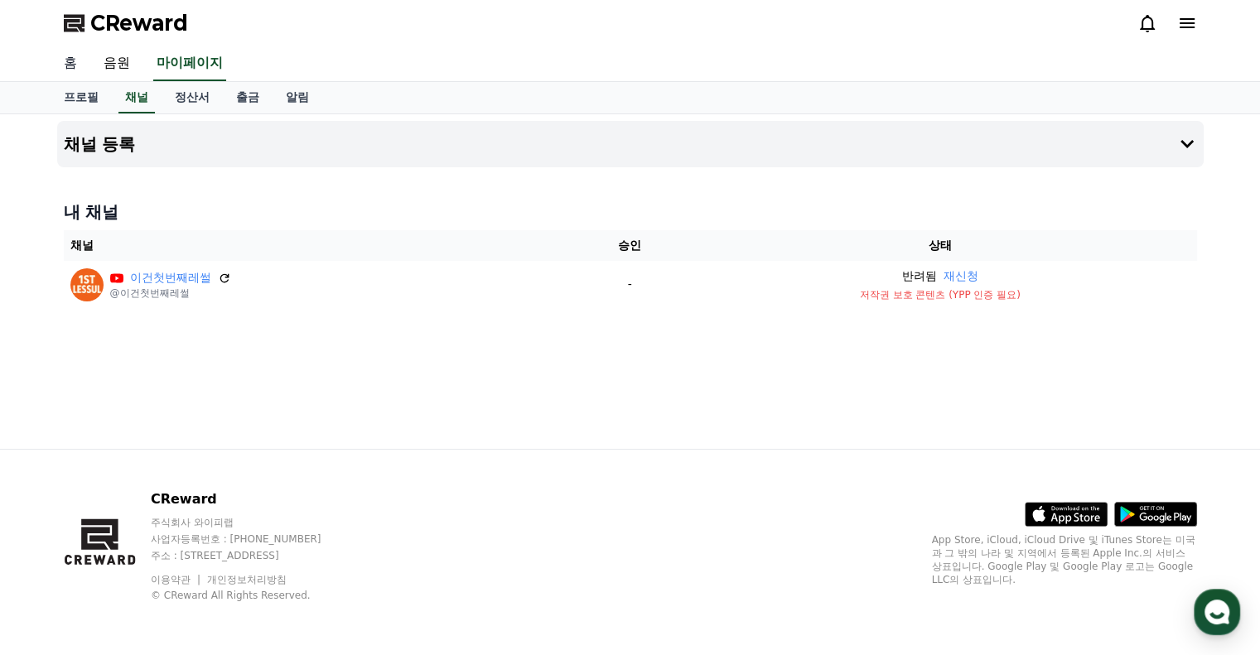
click at [67, 57] on link "홈" at bounding box center [71, 63] width 40 height 35
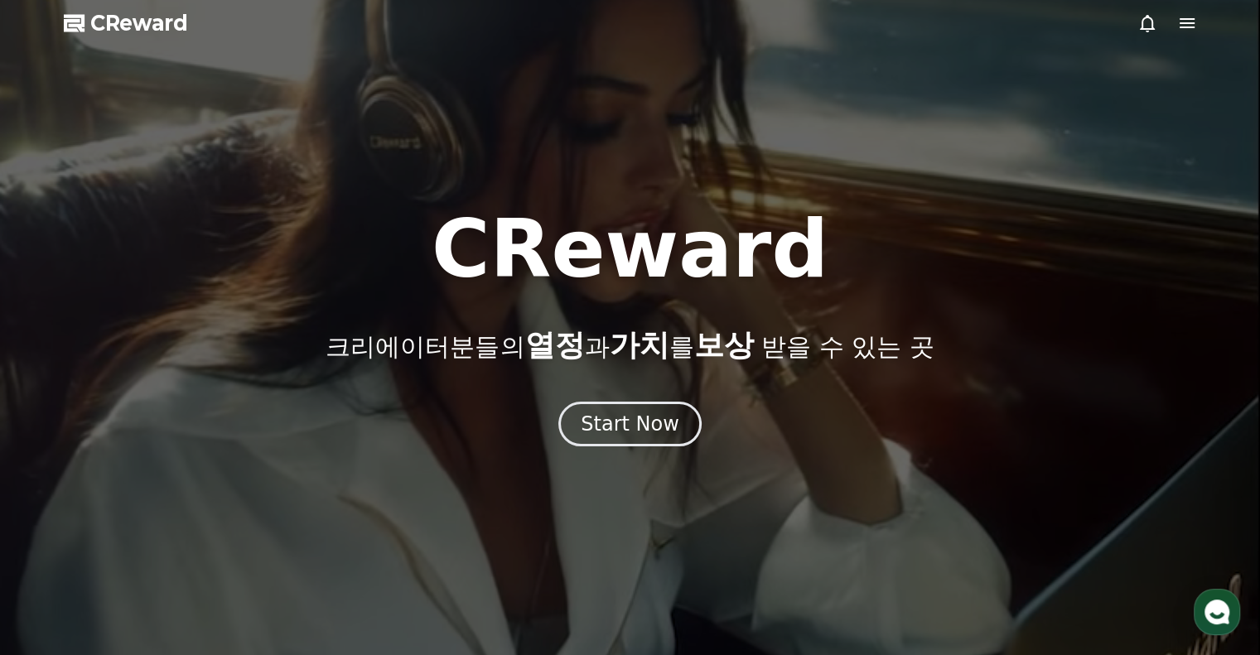
click at [1186, 27] on icon at bounding box center [1186, 23] width 15 height 10
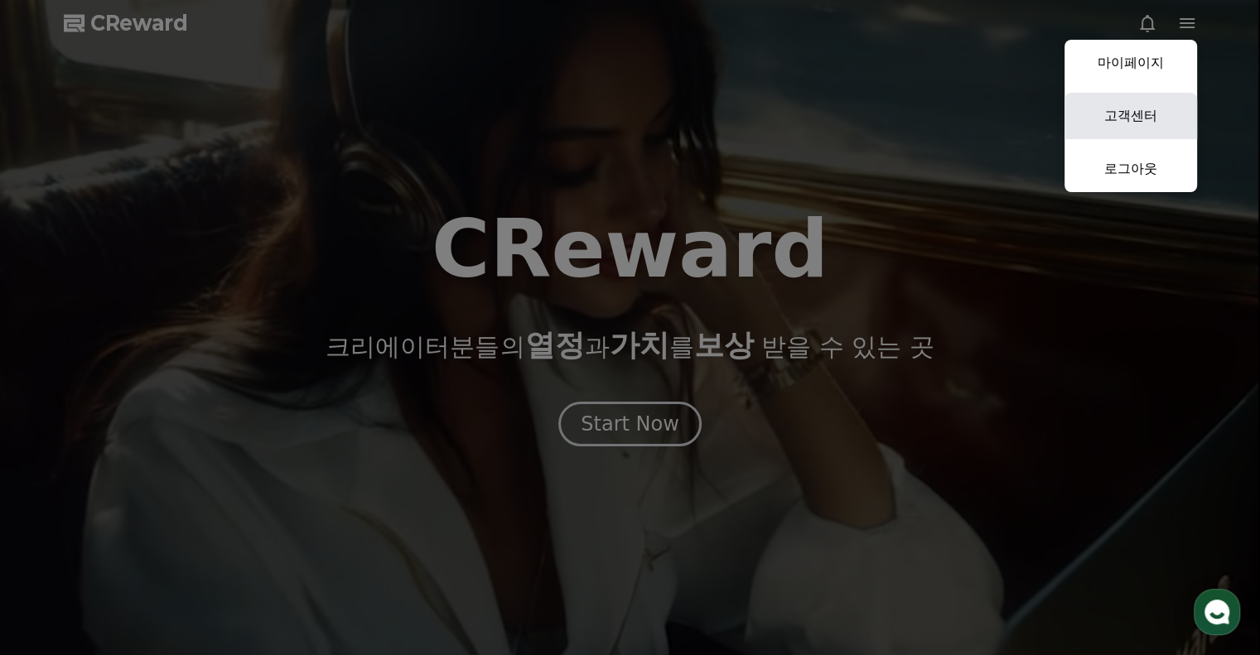
click at [1151, 117] on link "고객센터" at bounding box center [1130, 116] width 133 height 46
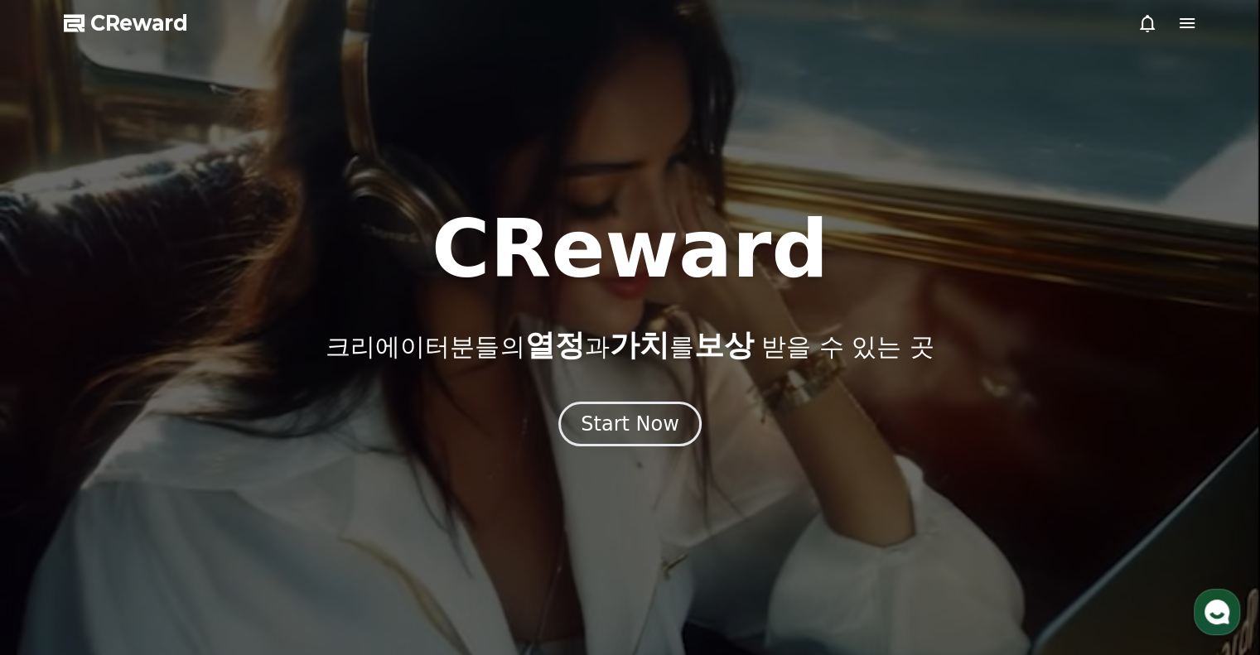
click at [1192, 25] on icon at bounding box center [1187, 23] width 20 height 20
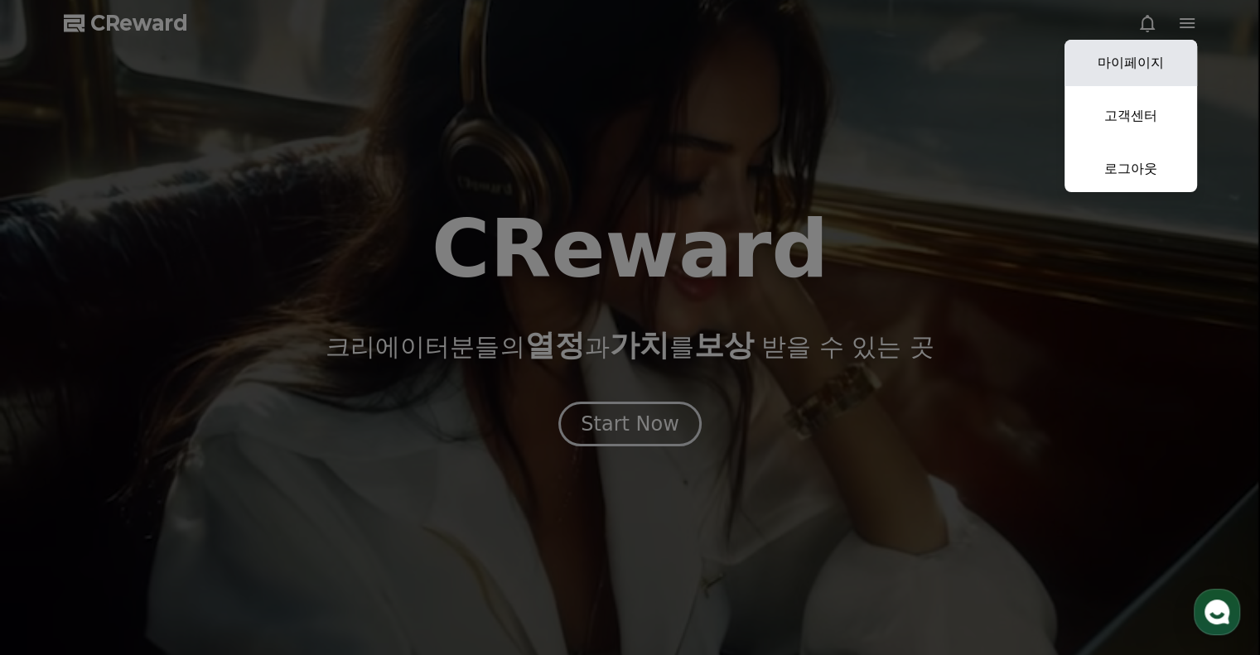
click at [1155, 72] on link "마이페이지" at bounding box center [1130, 63] width 133 height 46
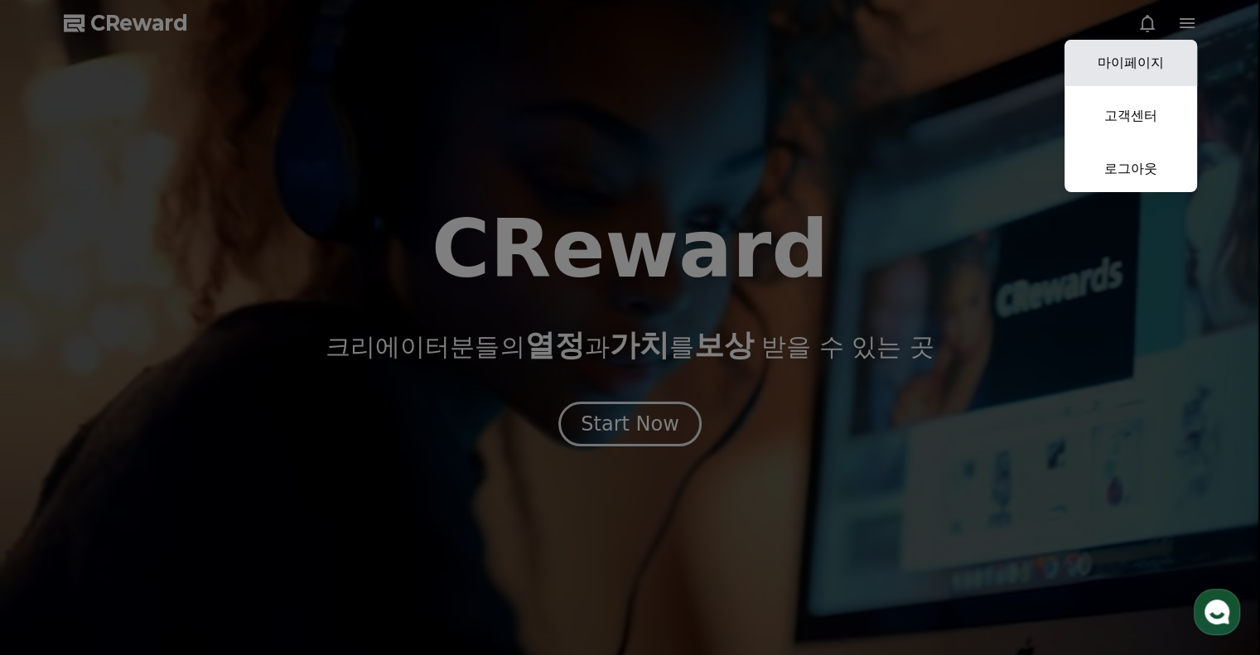
select select "**********"
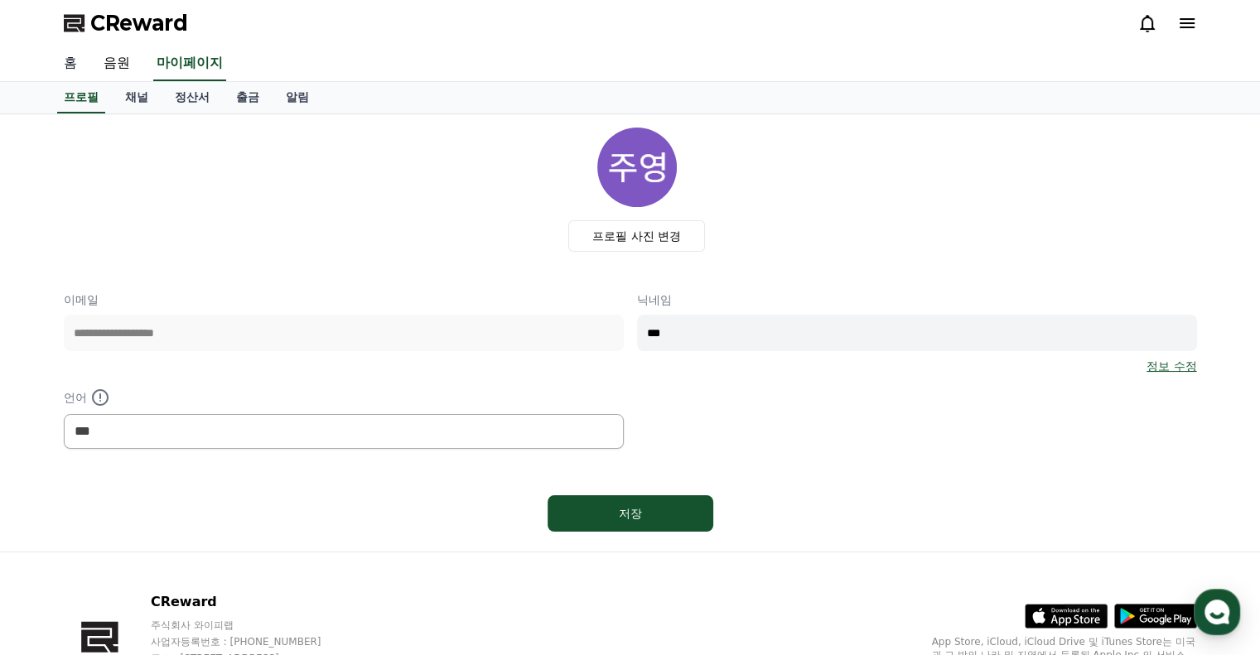
click at [70, 62] on link "홈" at bounding box center [71, 63] width 40 height 35
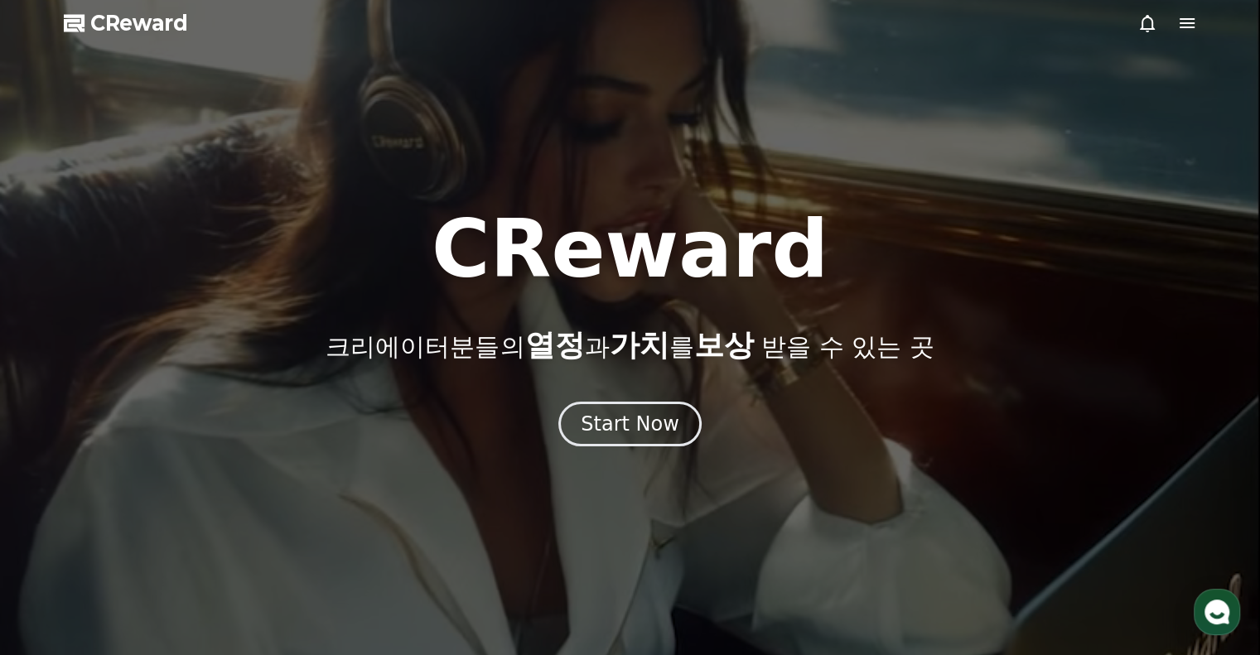
click at [109, 31] on span "CReward" at bounding box center [139, 23] width 98 height 27
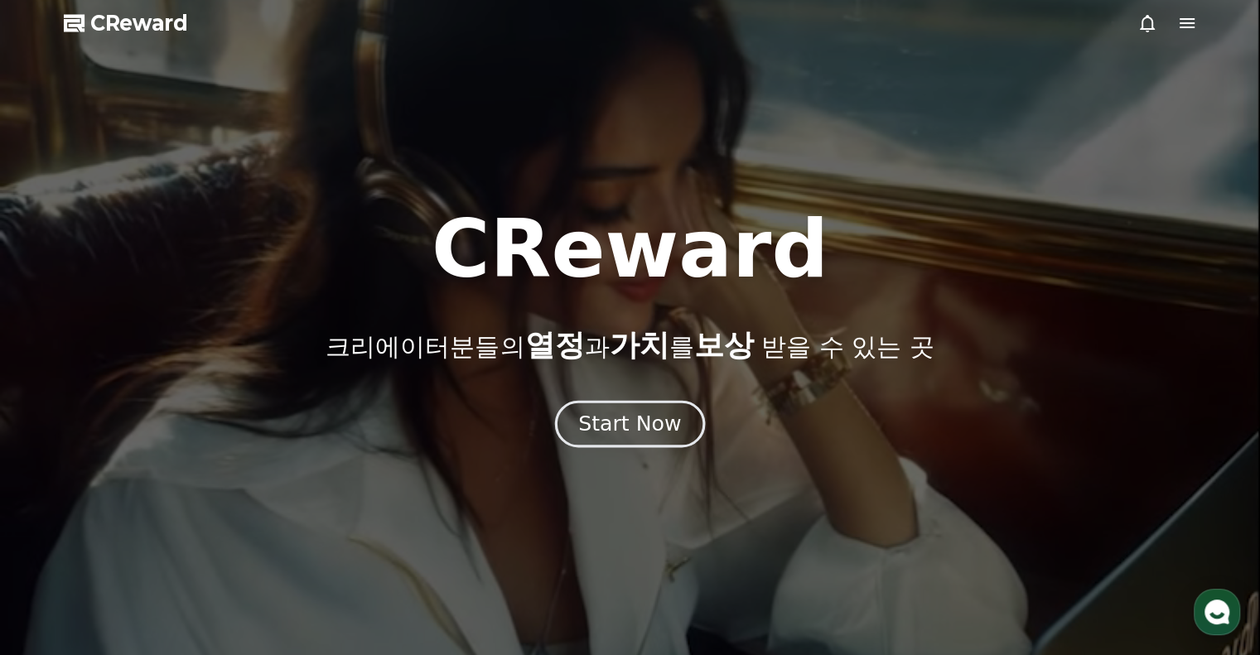
click at [636, 437] on button "Start Now" at bounding box center [630, 423] width 150 height 47
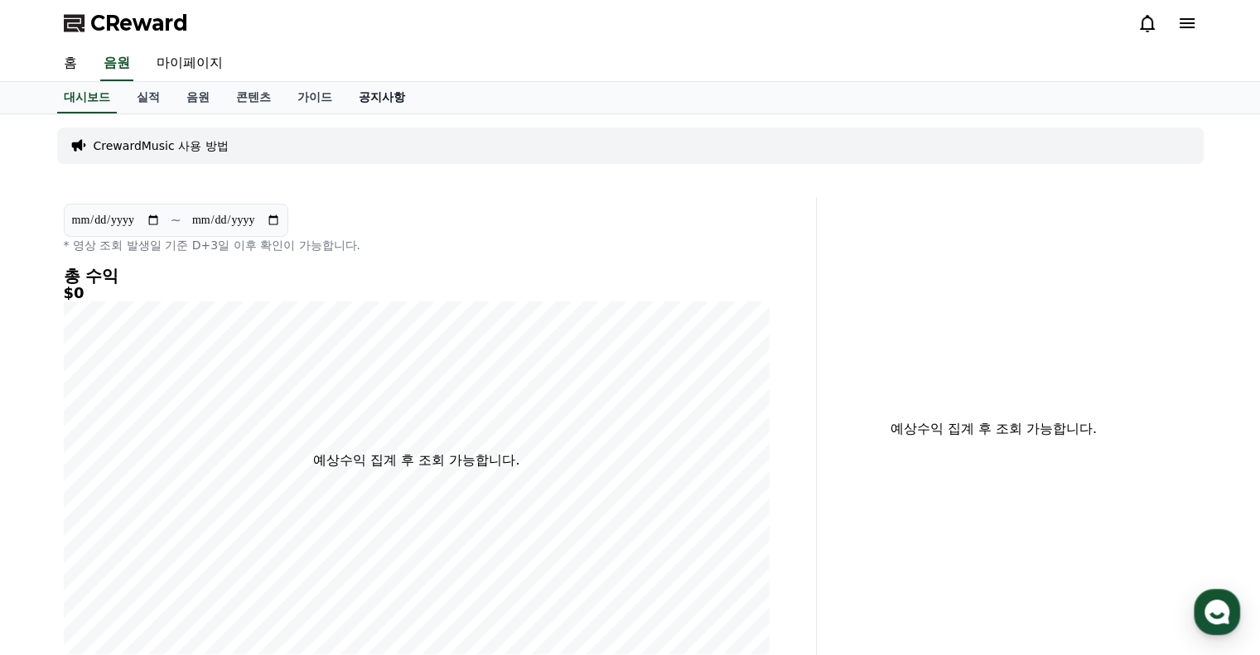
click at [410, 105] on link "공지사항" at bounding box center [381, 97] width 73 height 31
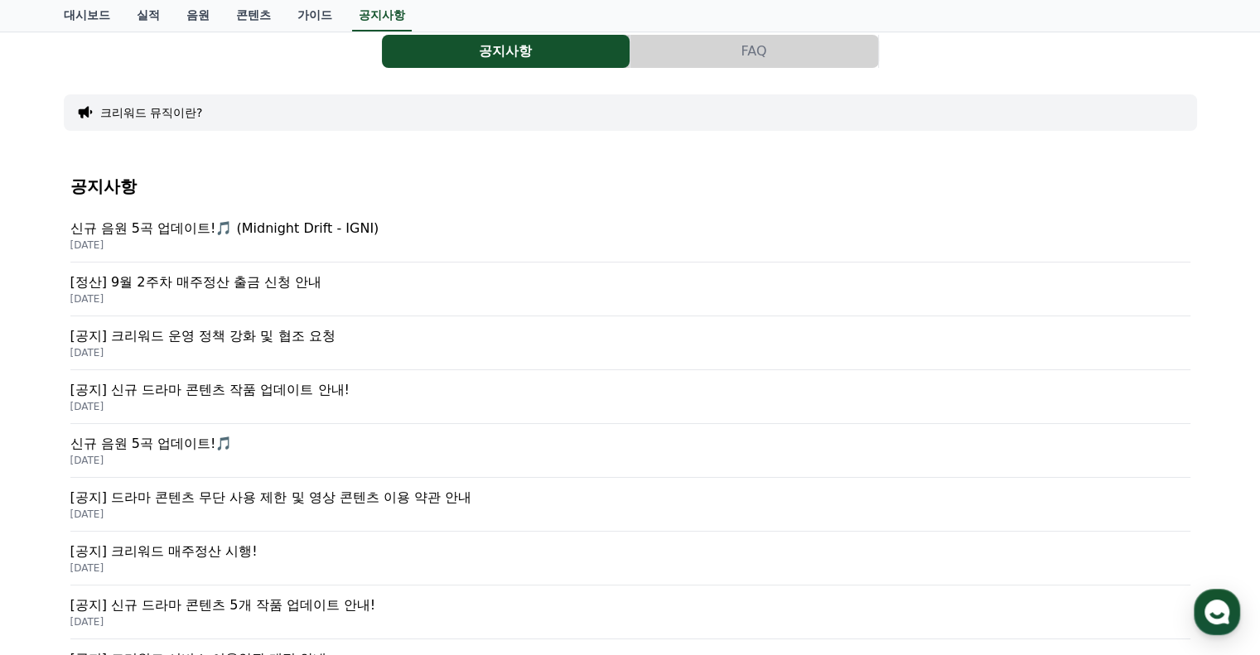
scroll to position [331, 0]
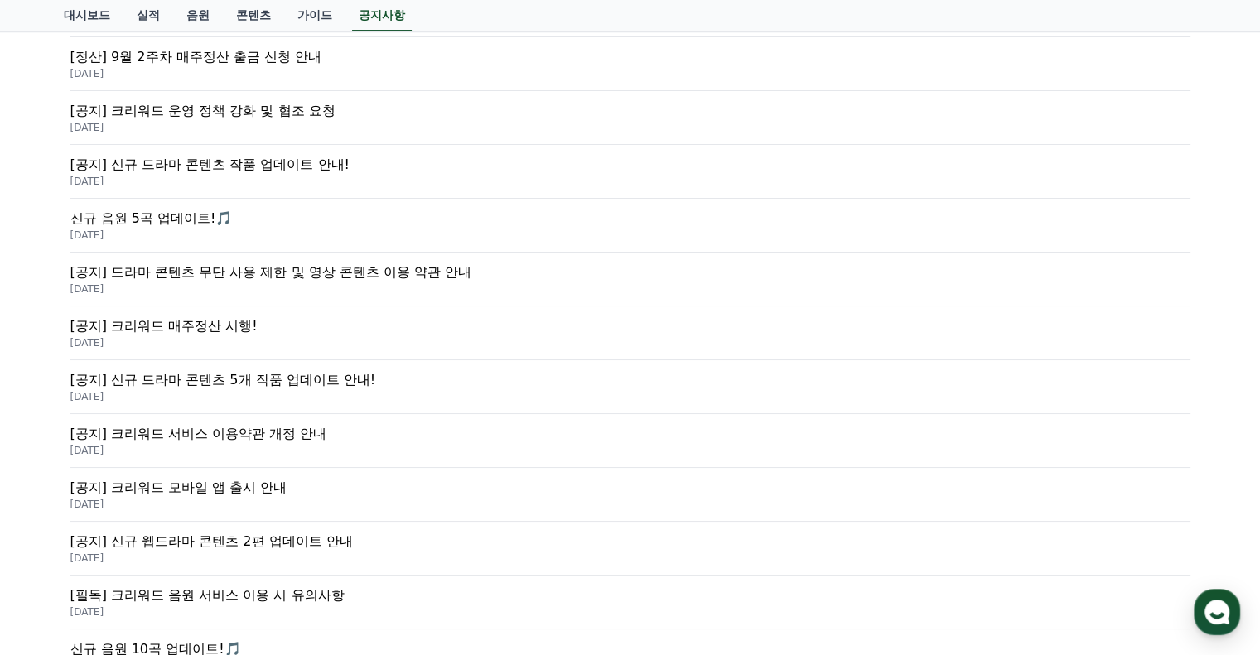
click at [295, 275] on p "[공지] 드라마 콘텐츠 무단 사용 제한 및 영상 콘텐츠 이용 약관 안내" at bounding box center [630, 273] width 1120 height 20
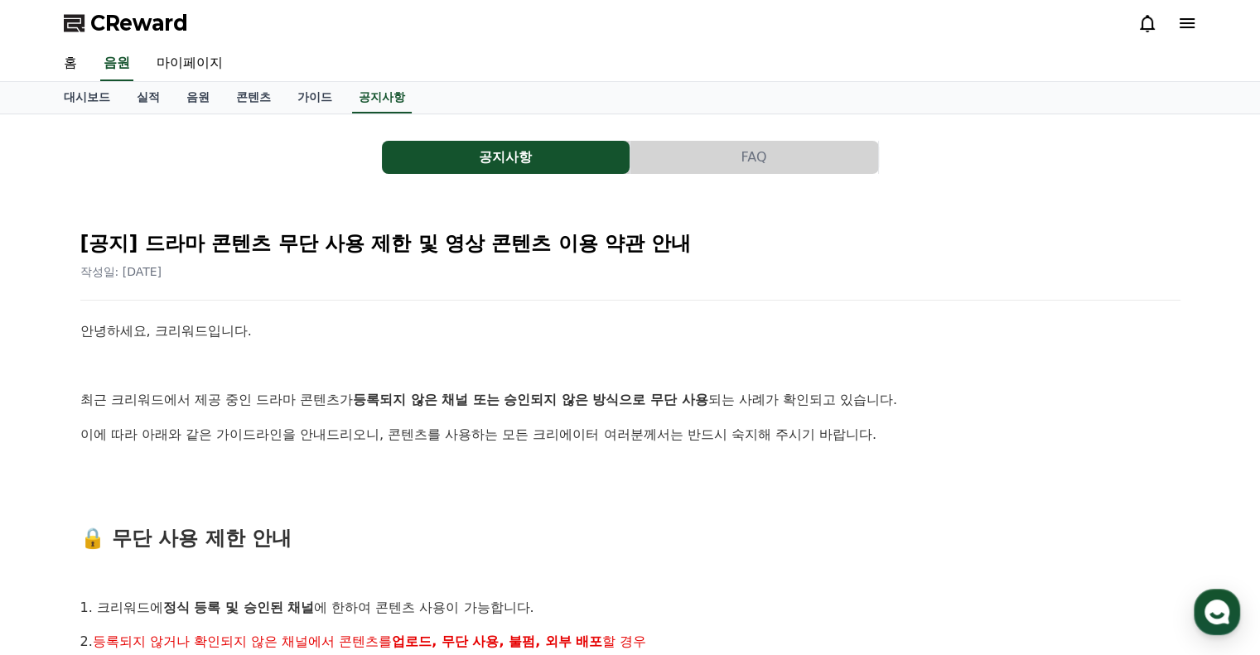
drag, startPoint x: 300, startPoint y: 402, endPoint x: 944, endPoint y: 453, distance: 646.3
click at [232, 97] on link "콘텐츠" at bounding box center [253, 97] width 61 height 31
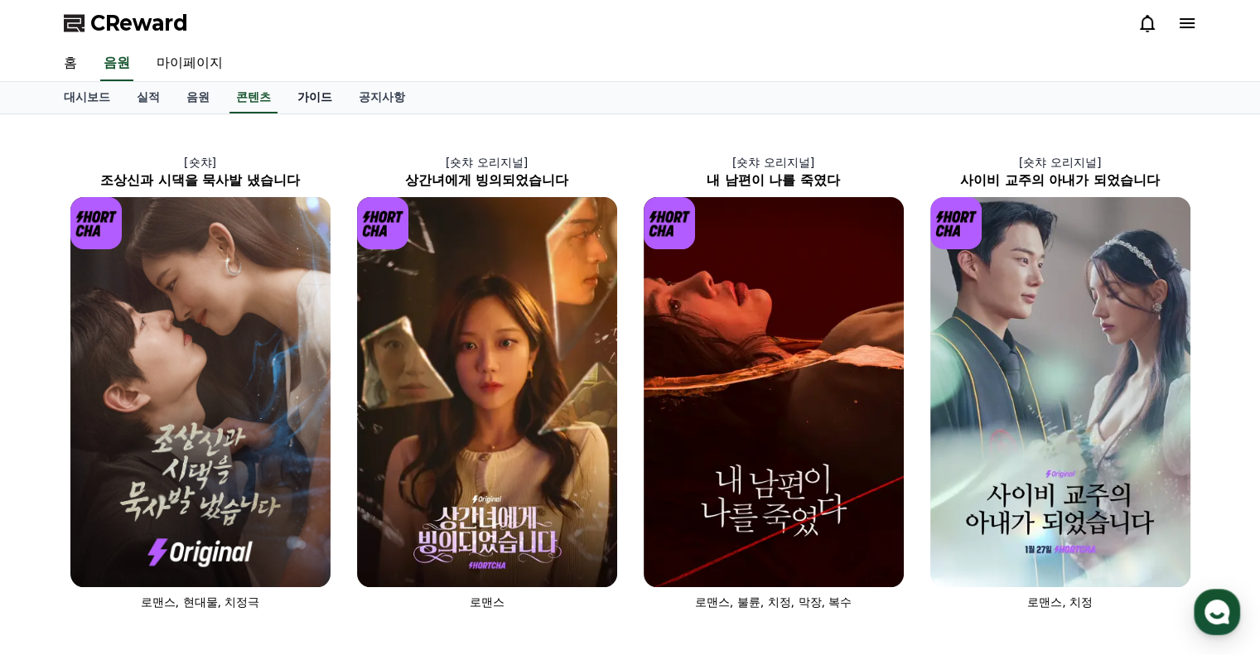
click at [311, 92] on link "가이드" at bounding box center [314, 97] width 61 height 31
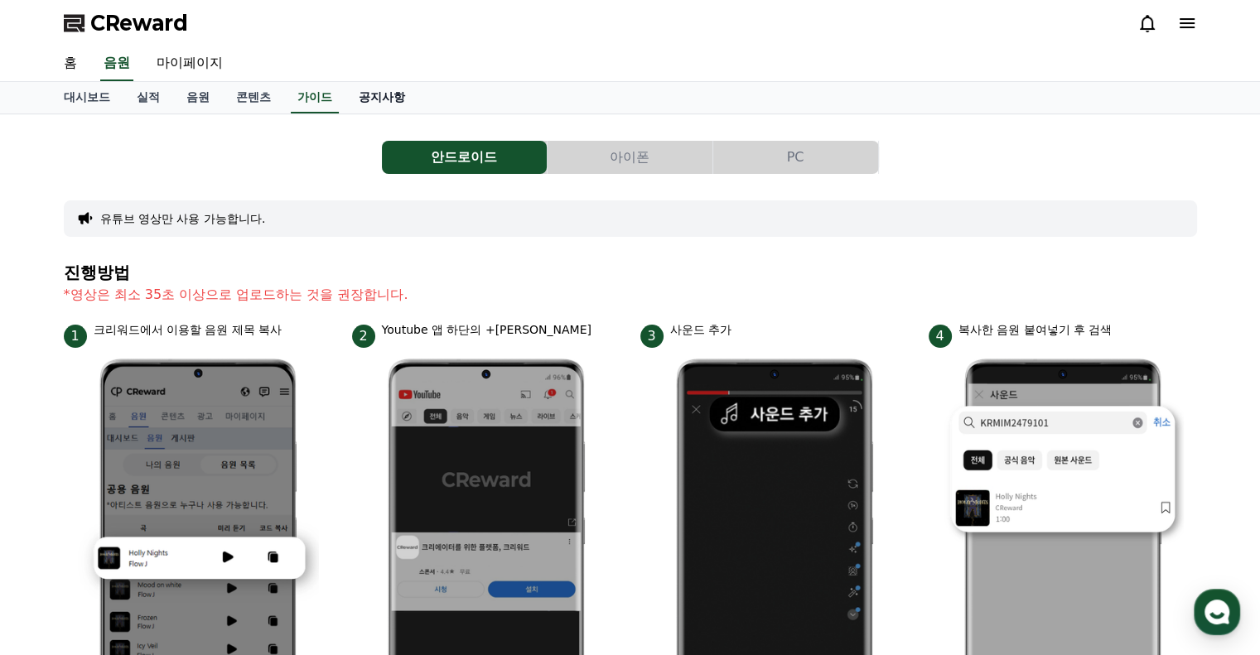
click at [377, 90] on link "공지사항" at bounding box center [381, 97] width 73 height 31
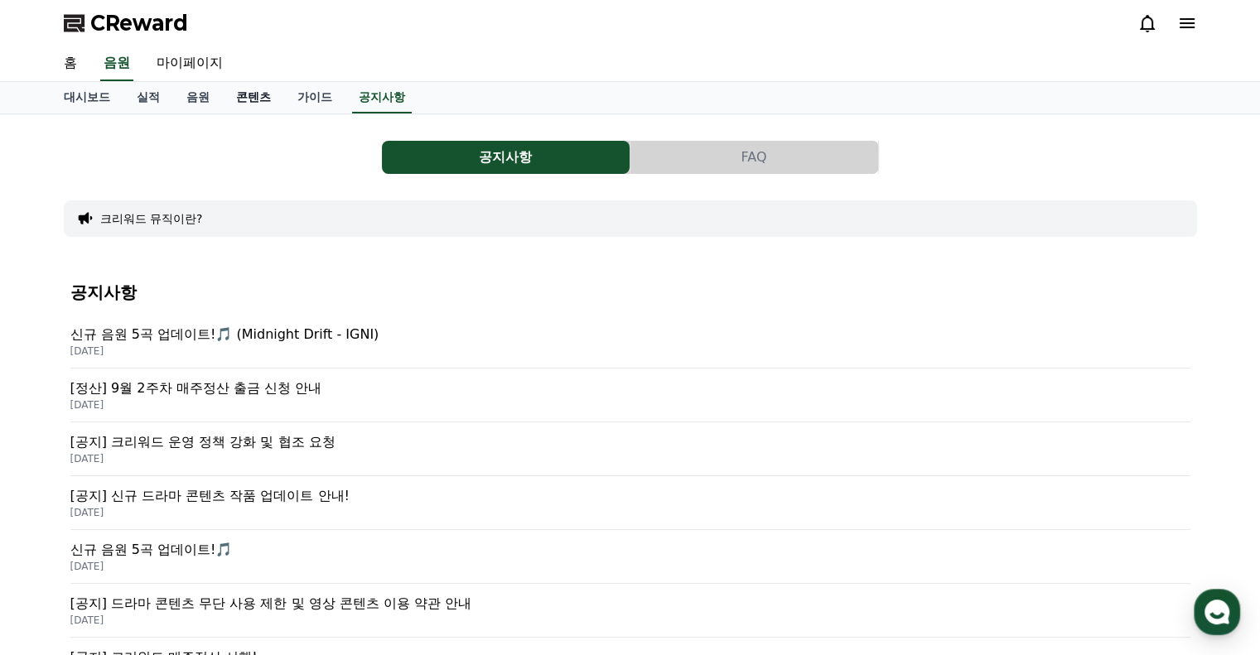
click at [234, 96] on link "콘텐츠" at bounding box center [253, 97] width 61 height 31
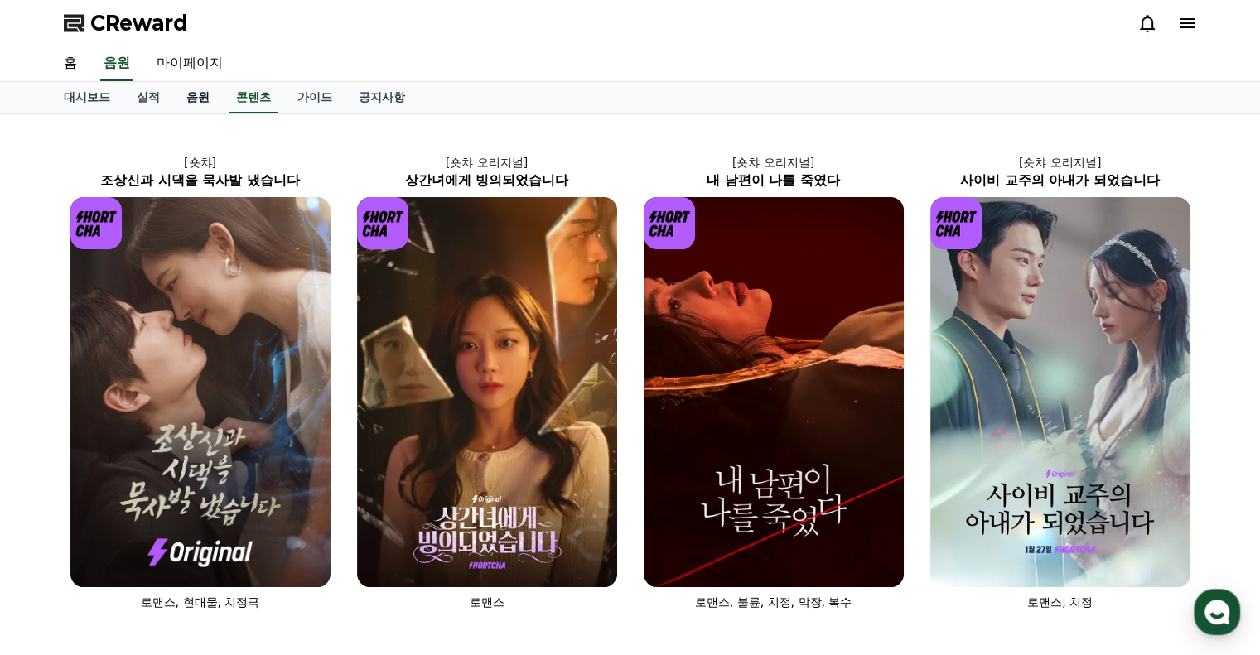
click at [190, 100] on link "음원" at bounding box center [198, 97] width 50 height 31
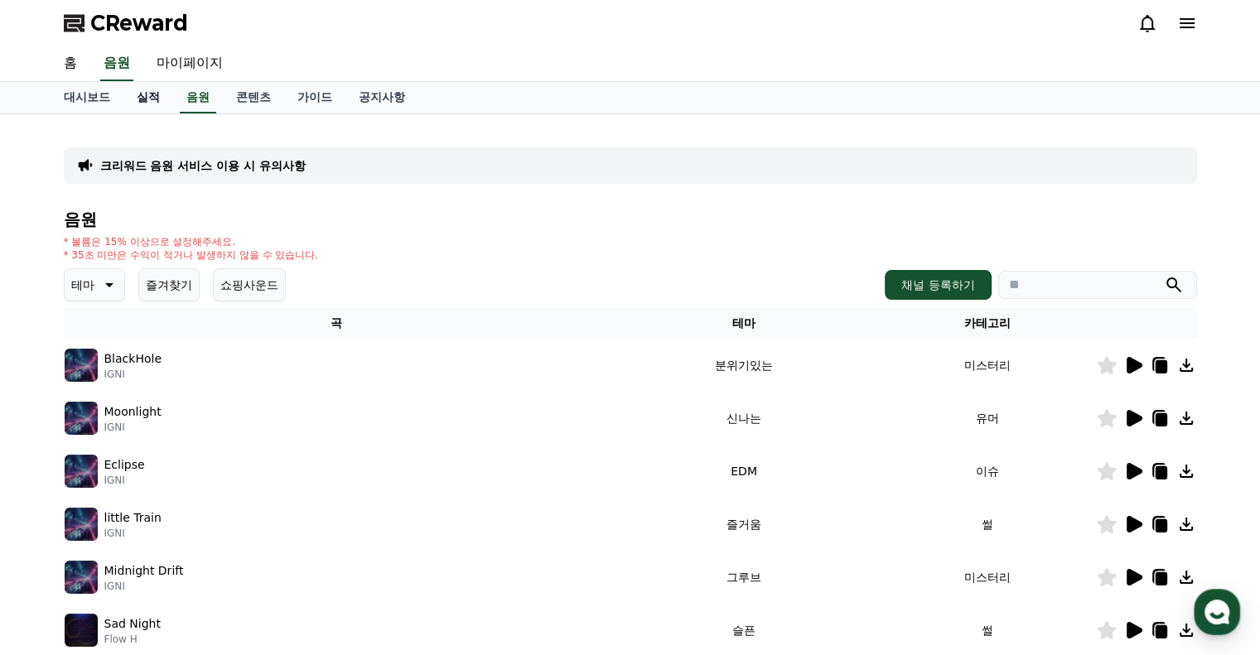
click at [135, 100] on link "실적" at bounding box center [148, 97] width 50 height 31
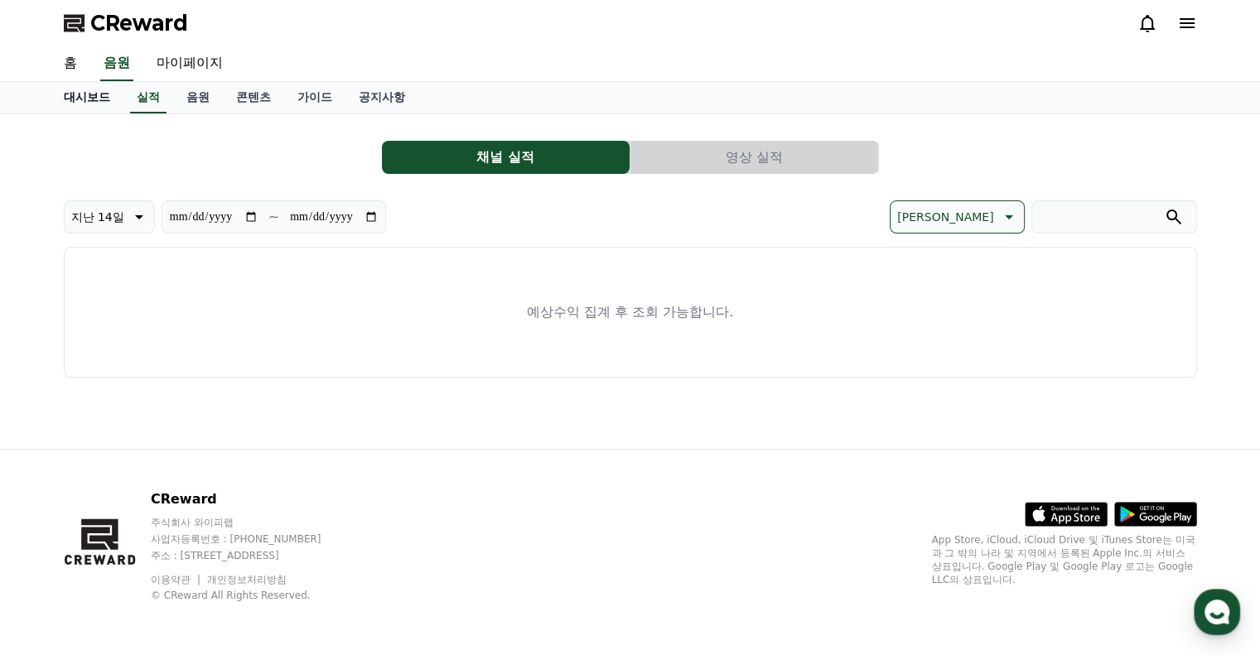
click at [89, 101] on link "대시보드" at bounding box center [87, 97] width 73 height 31
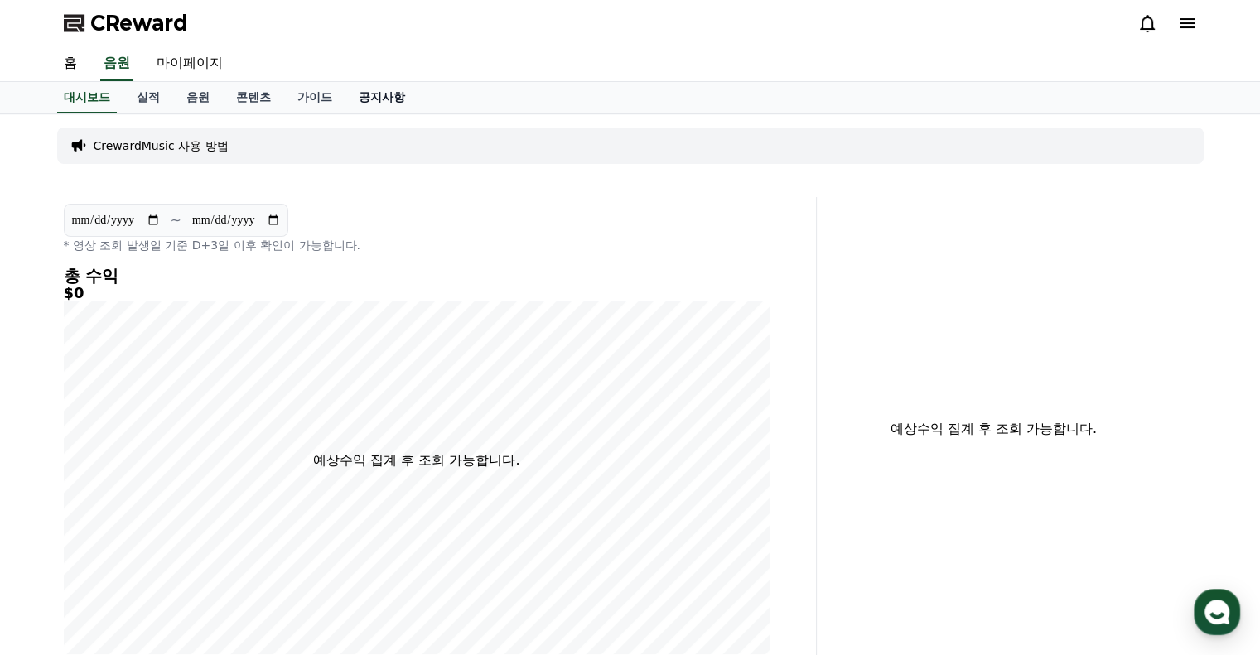
click at [378, 89] on link "공지사항" at bounding box center [381, 97] width 73 height 31
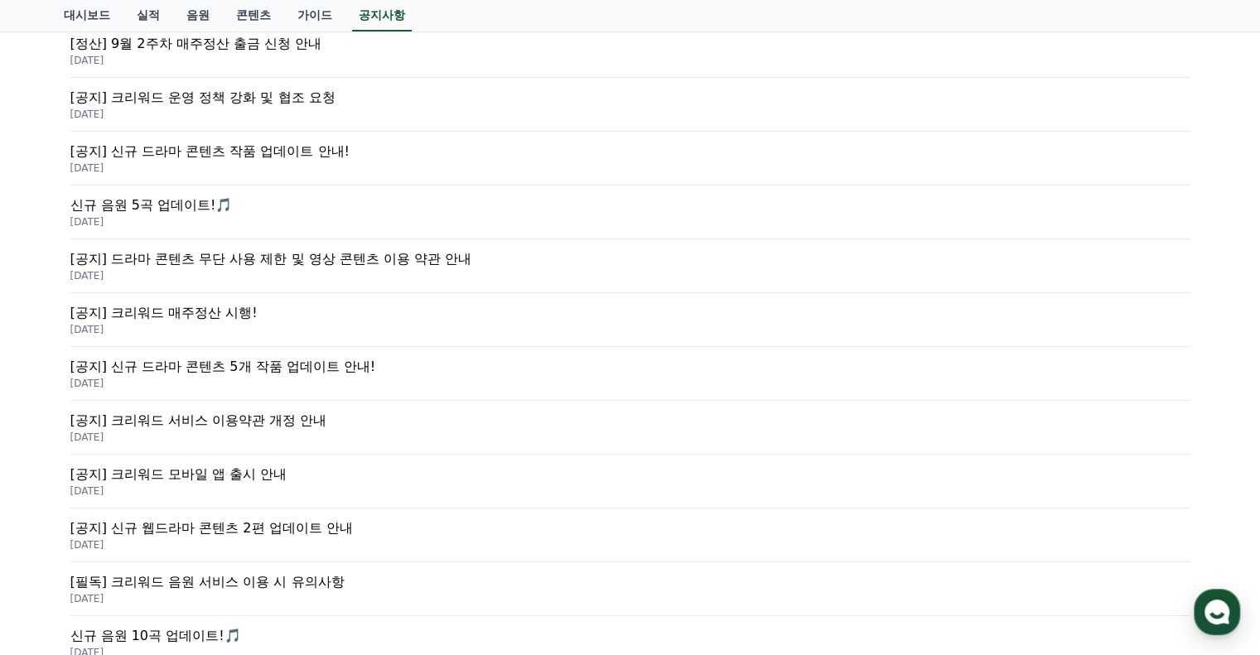
scroll to position [248, 0]
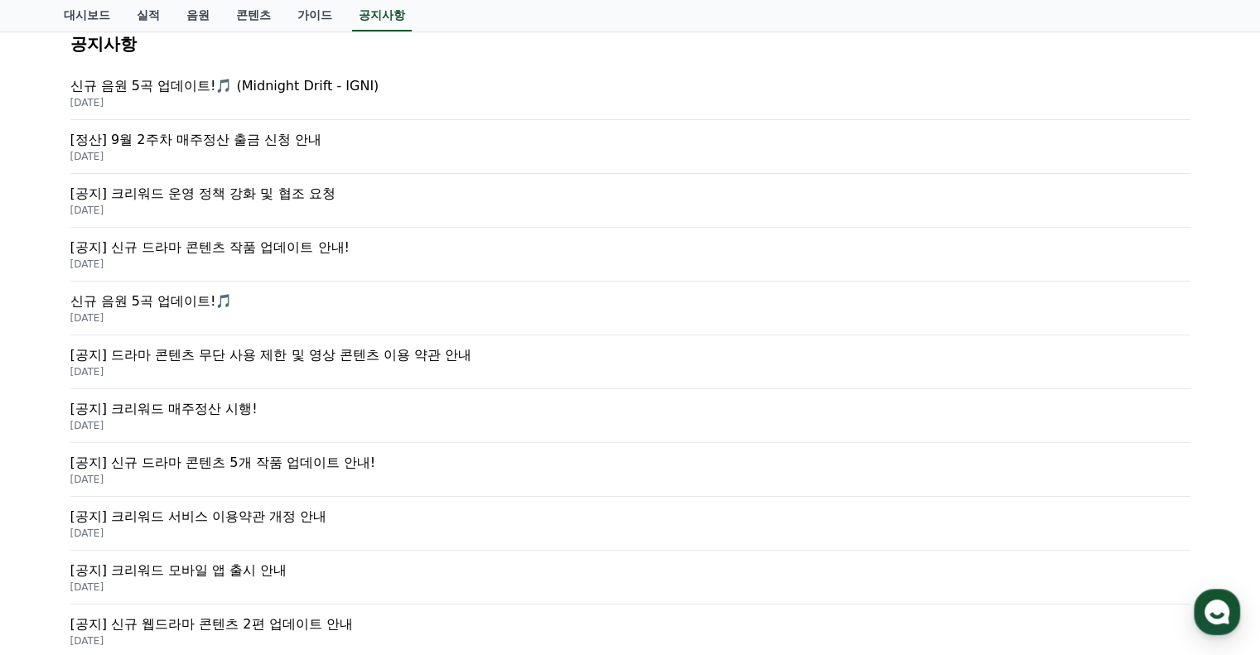
drag, startPoint x: 249, startPoint y: 176, endPoint x: 243, endPoint y: 187, distance: 13.4
click at [248, 178] on div "[공지] 크리워드 운영 정책 강화 및 협조 요청 2025-09-15" at bounding box center [630, 201] width 1120 height 54
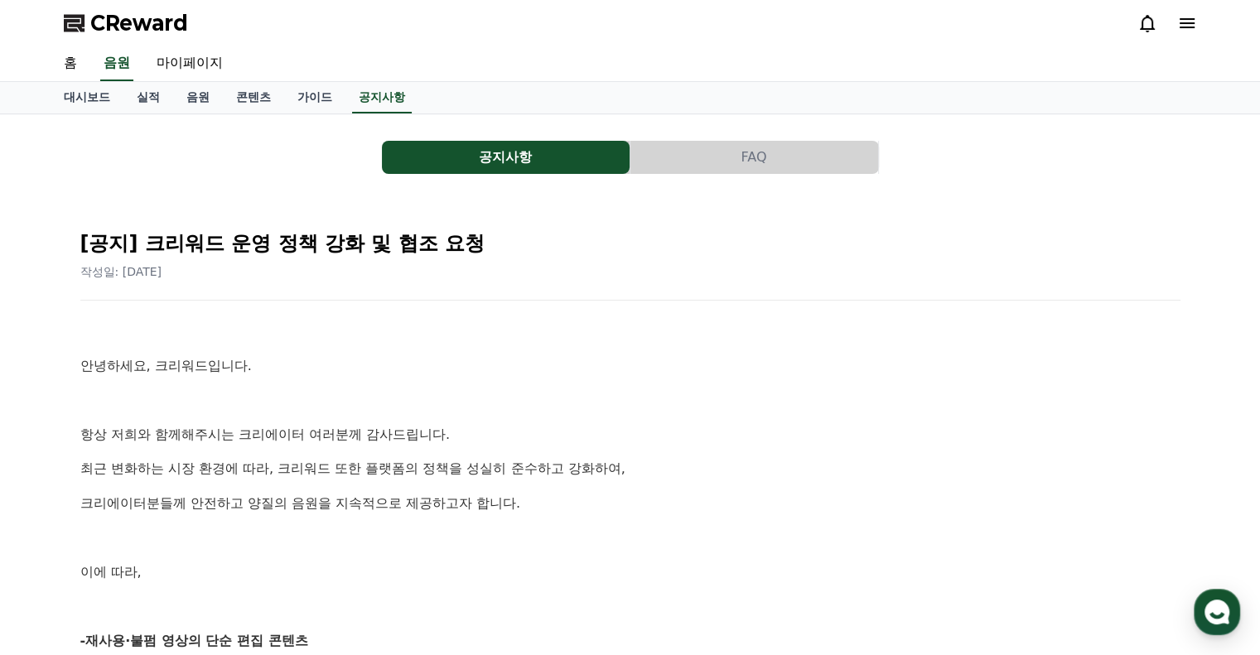
click at [782, 150] on button "FAQ" at bounding box center [754, 157] width 248 height 33
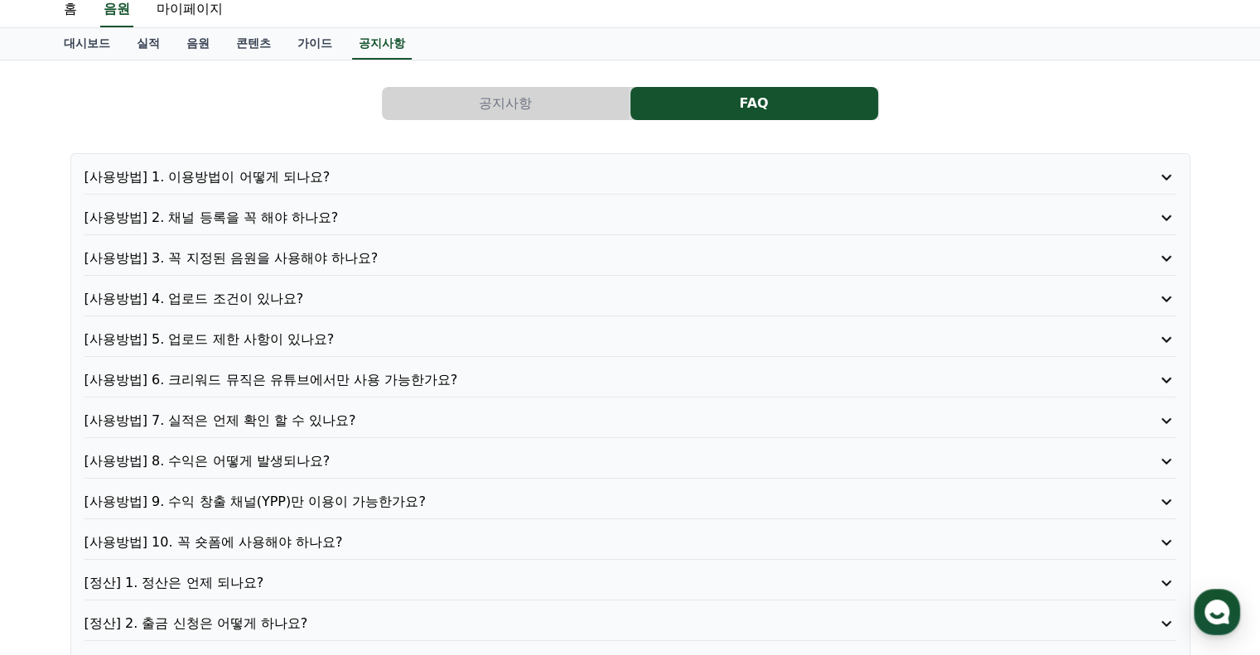
scroll to position [83, 0]
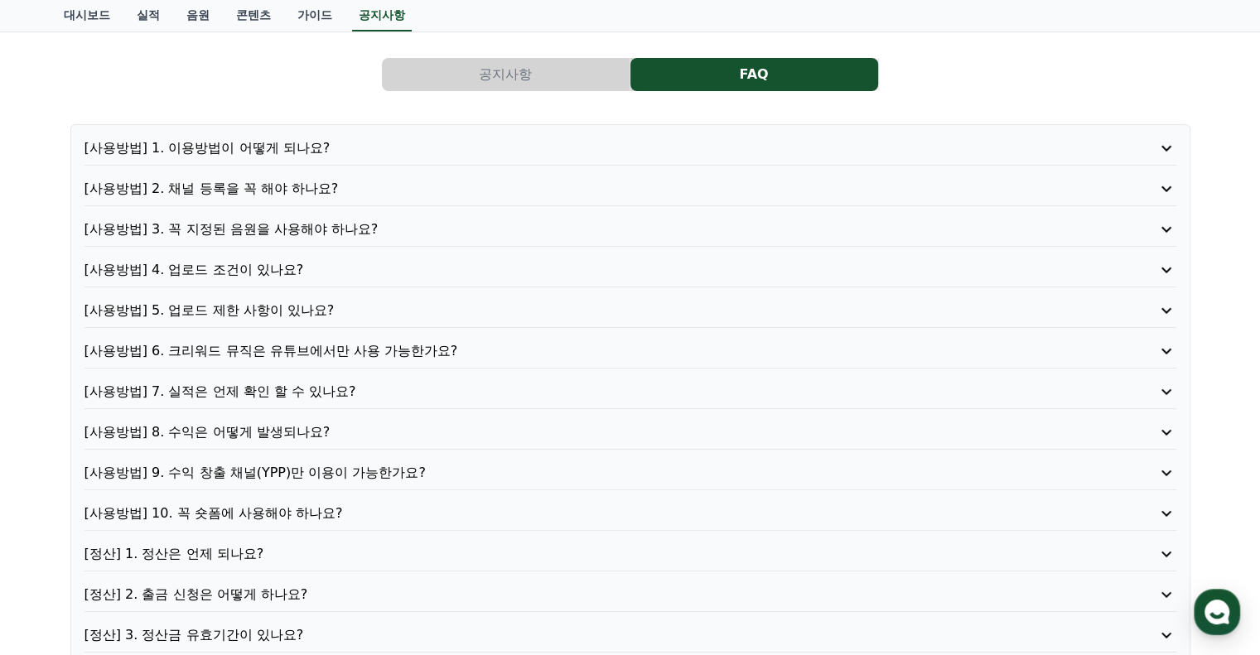
click at [325, 470] on p "[사용방법] 9. 수익 창출 채널(YPP)만 이용이 가능한가요?" at bounding box center [586, 473] width 1005 height 20
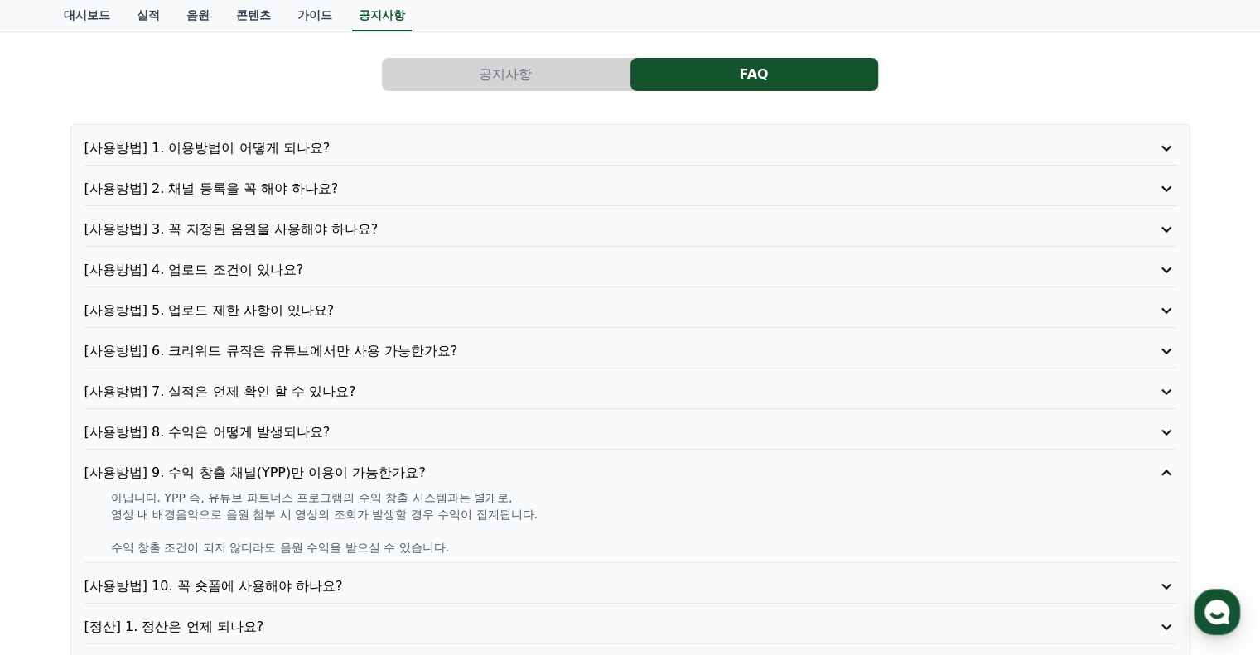
drag, startPoint x: 282, startPoint y: 498, endPoint x: 549, endPoint y: 547, distance: 272.1
click at [549, 547] on div "아닙니다. YPP 즉, 유튜브 파트너스 프로그램의 수익 창출 시스템과는 별개로, 영상 내 배경음악으로 음원 첨부 시 영상의 조회가 발생할 경우…" at bounding box center [630, 522] width 1092 height 66
click at [549, 547] on p "수익 창출 조건이 되지 않더라도 음원 수익을 받으실 수 있습니다." at bounding box center [643, 547] width 1065 height 17
click at [555, 539] on p "수익 창출 조건이 되지 않더라도 음원 수익을 받으실 수 있습니다." at bounding box center [643, 547] width 1065 height 17
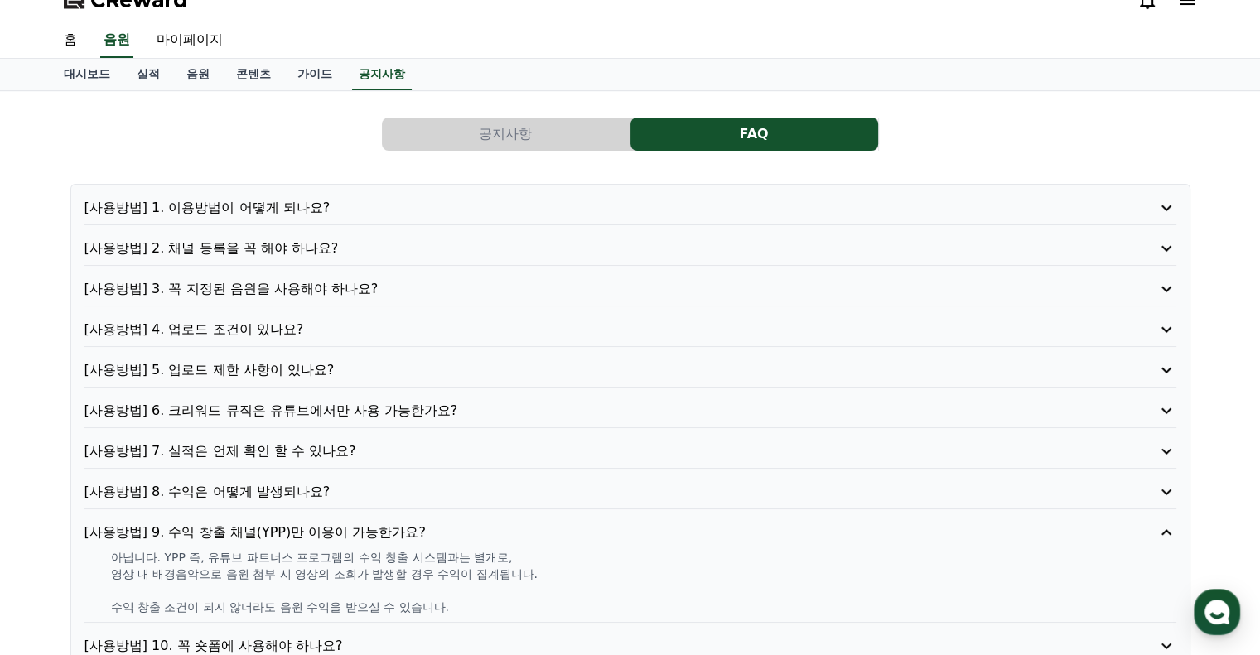
scroll to position [0, 0]
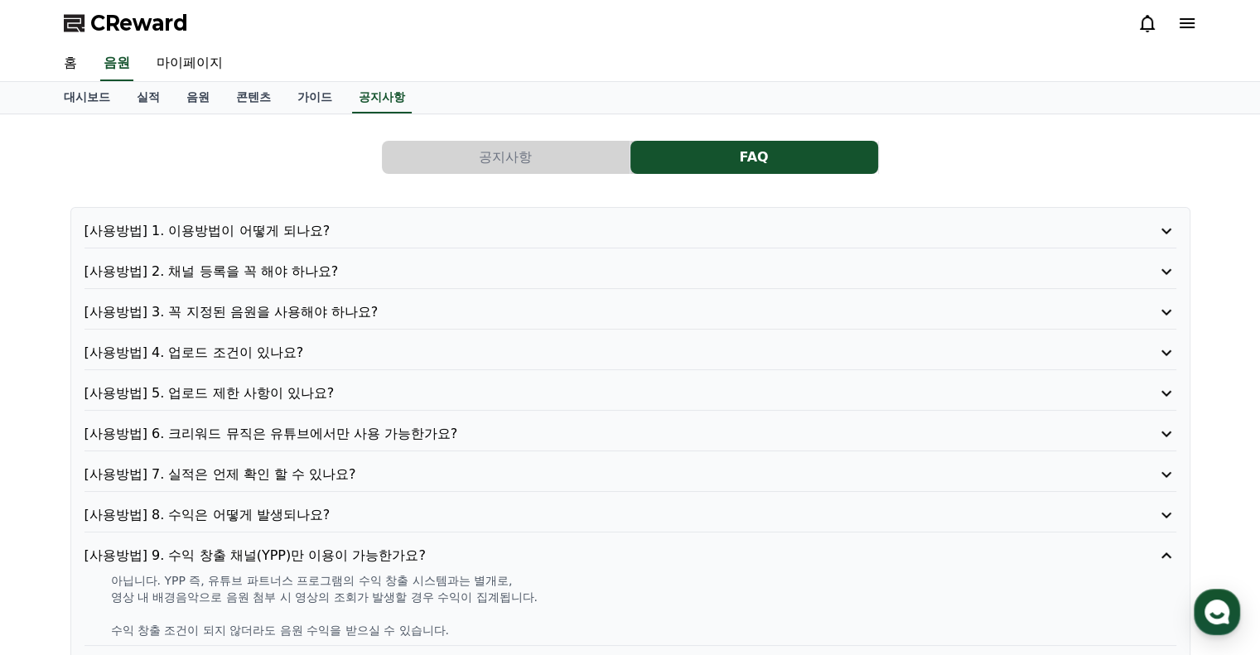
click at [1179, 33] on div at bounding box center [1167, 23] width 60 height 27
click at [1180, 27] on icon at bounding box center [1186, 23] width 15 height 10
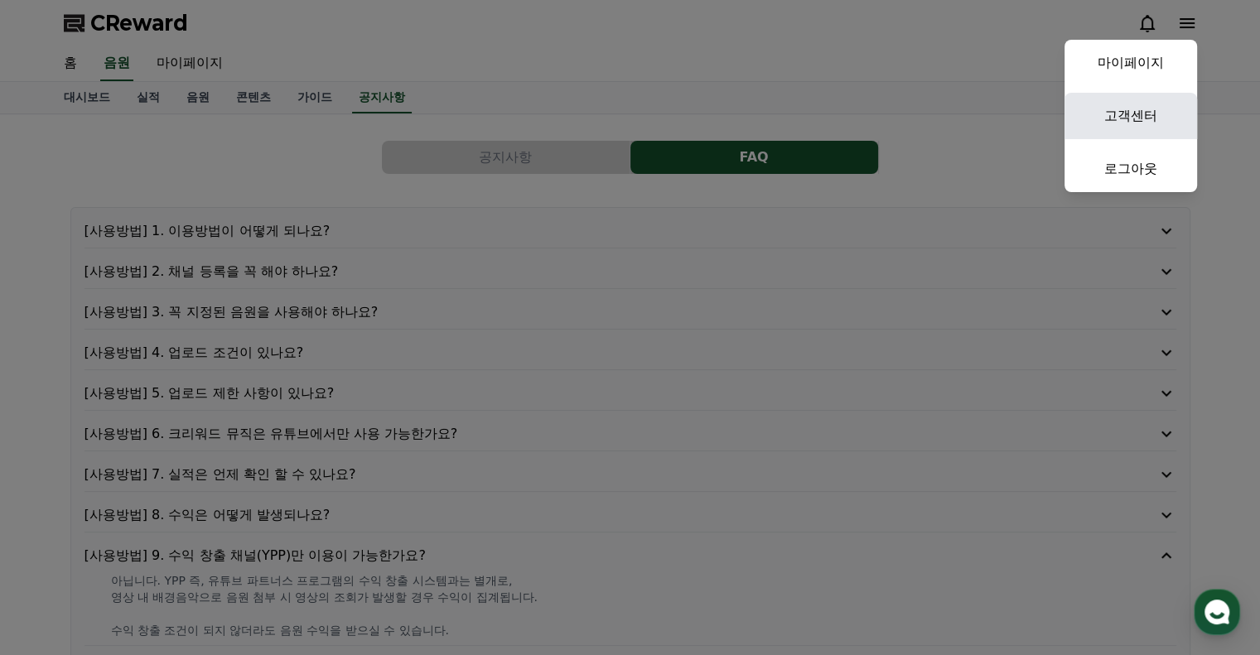
click at [1140, 128] on link "고객센터" at bounding box center [1130, 116] width 133 height 46
